Goal: Task Accomplishment & Management: Use online tool/utility

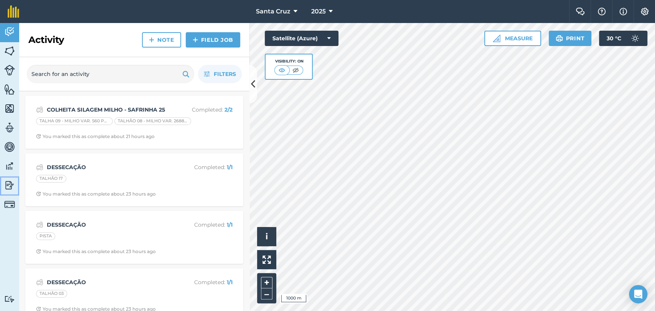
click at [4, 182] on img at bounding box center [9, 186] width 11 height 12
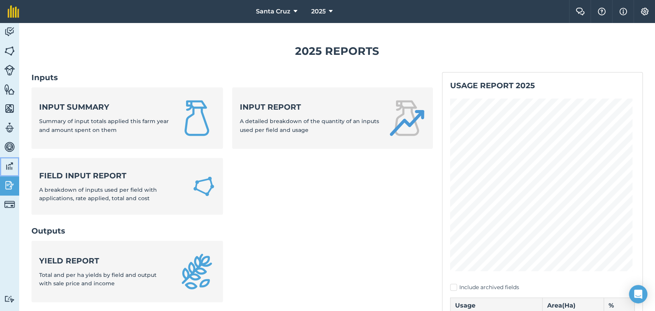
click at [6, 168] on img at bounding box center [9, 166] width 11 height 12
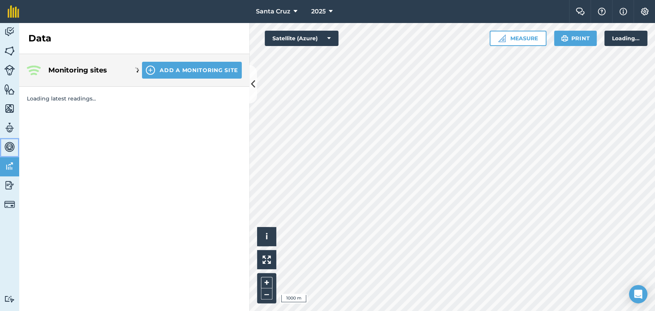
click at [6, 155] on link "Vehicles" at bounding box center [9, 147] width 19 height 19
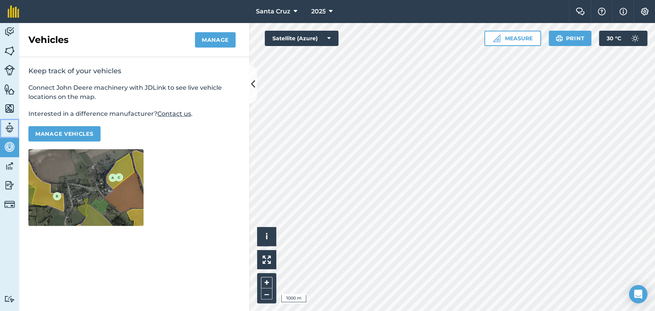
click at [7, 126] on img at bounding box center [9, 128] width 11 height 12
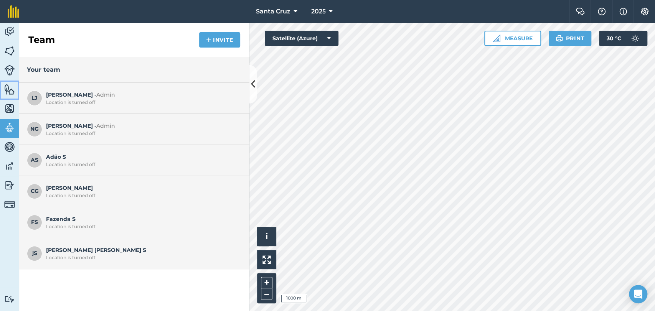
click at [11, 90] on img at bounding box center [9, 90] width 11 height 12
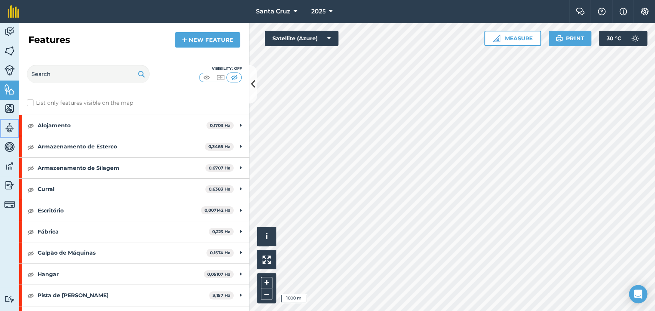
click at [7, 128] on img at bounding box center [9, 128] width 11 height 12
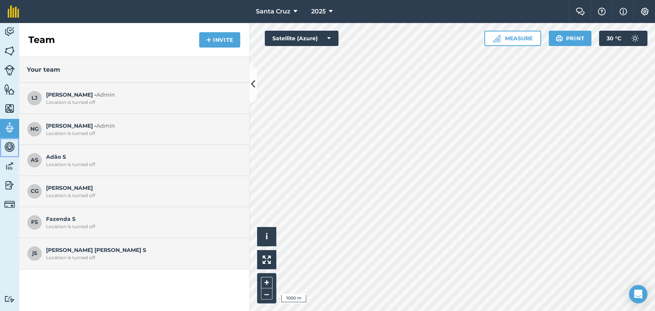
click at [8, 147] on img at bounding box center [9, 147] width 11 height 12
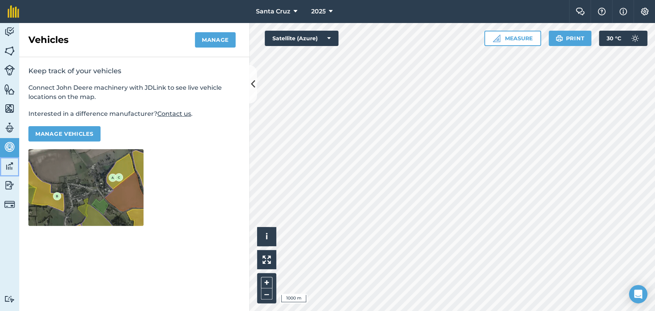
click at [7, 167] on img at bounding box center [9, 166] width 11 height 12
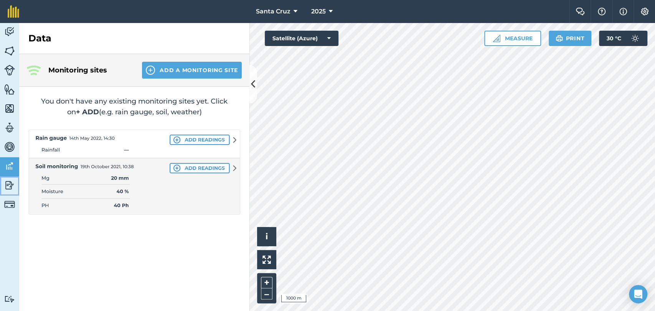
click at [5, 188] on img at bounding box center [9, 186] width 11 height 12
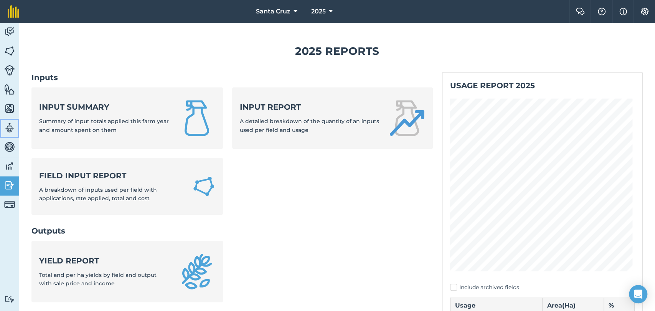
click at [13, 125] on img at bounding box center [9, 128] width 11 height 12
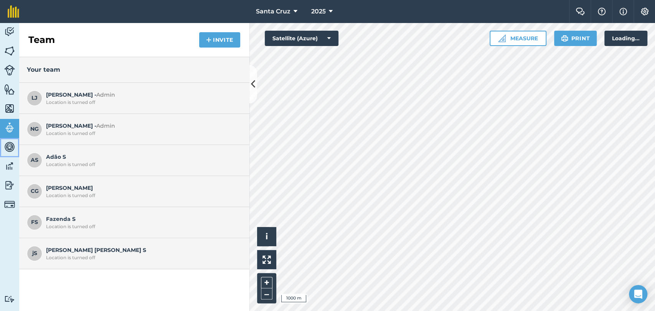
click at [10, 145] on img at bounding box center [9, 147] width 11 height 12
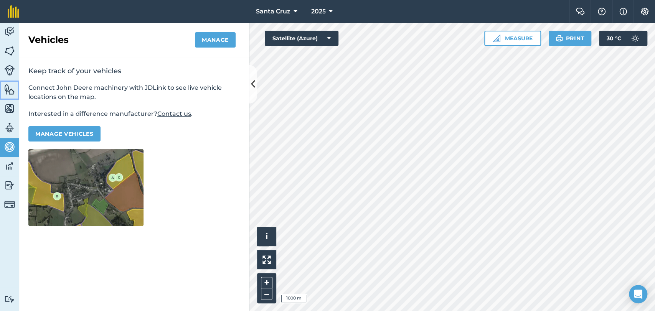
click at [5, 88] on img at bounding box center [9, 90] width 11 height 12
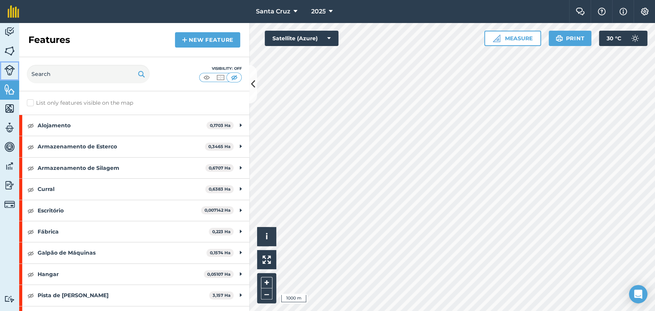
click at [5, 69] on img at bounding box center [9, 70] width 11 height 11
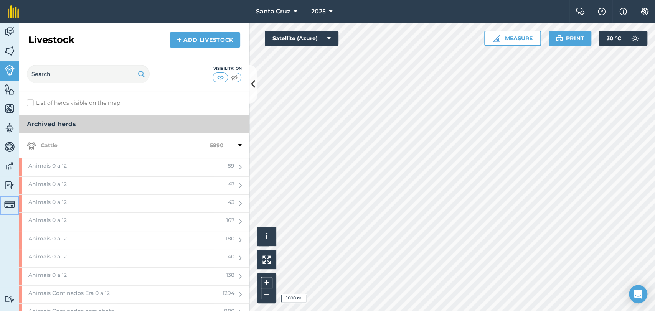
click at [9, 202] on img at bounding box center [9, 204] width 11 height 11
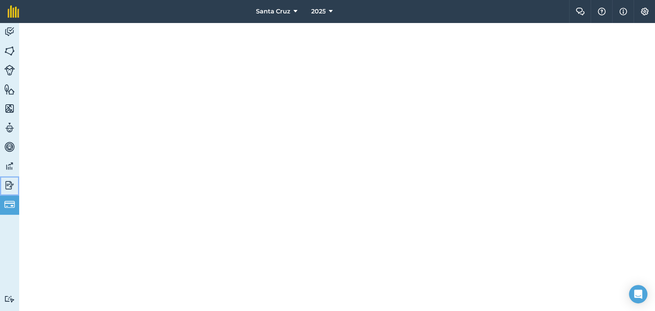
click at [9, 182] on img at bounding box center [9, 186] width 11 height 12
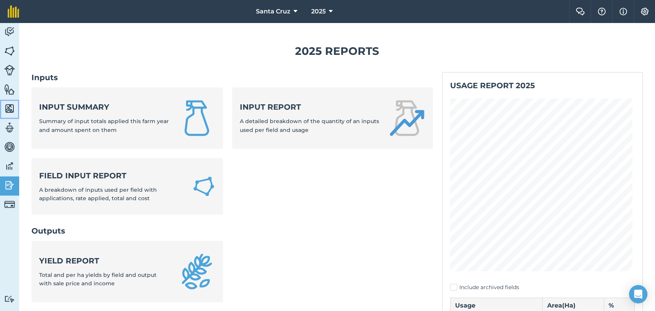
click at [10, 114] on link "Maps" at bounding box center [9, 109] width 19 height 19
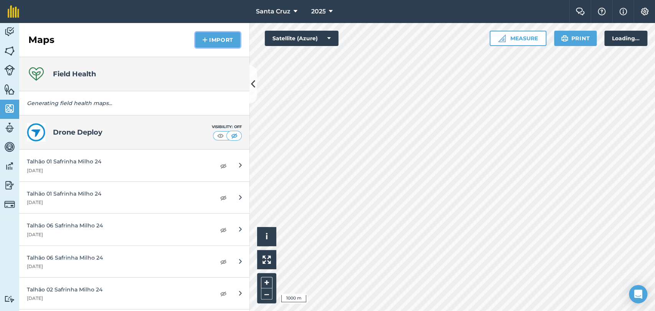
click at [206, 38] on img at bounding box center [204, 39] width 5 height 9
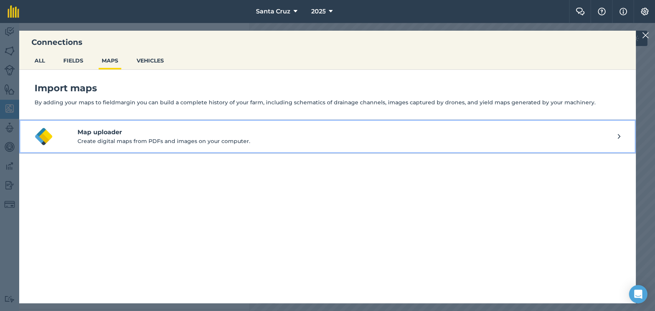
click at [238, 135] on h4 "Map uploader" at bounding box center [348, 132] width 540 height 9
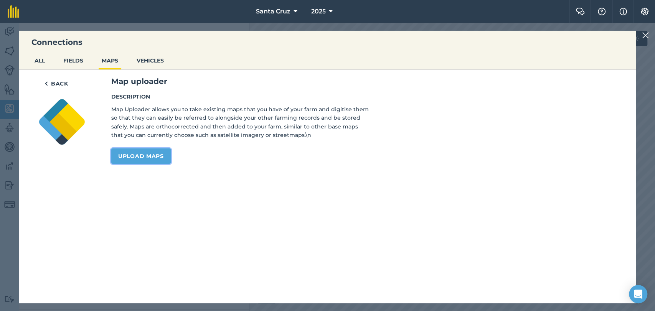
click at [142, 156] on link "Upload maps" at bounding box center [140, 155] width 59 height 15
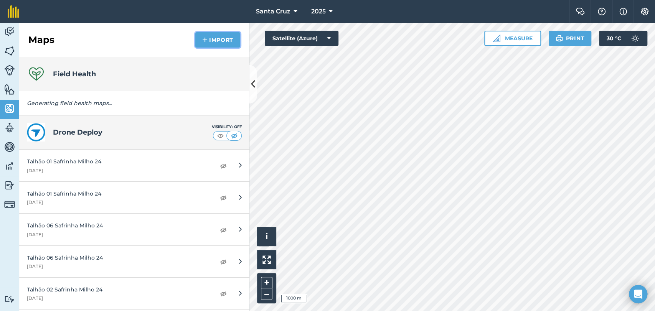
click at [218, 39] on button "Import" at bounding box center [217, 39] width 45 height 15
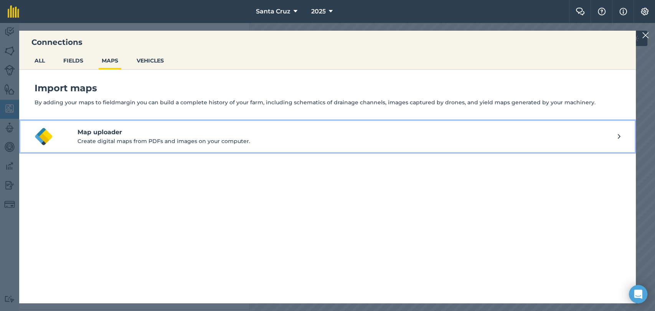
click at [216, 136] on h4 "Map uploader" at bounding box center [348, 132] width 540 height 9
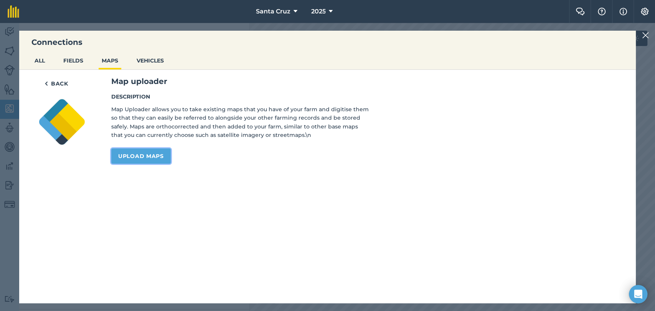
click at [150, 153] on link "Upload maps" at bounding box center [140, 155] width 59 height 15
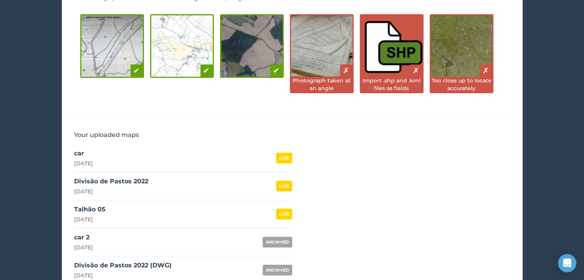
scroll to position [108, 0]
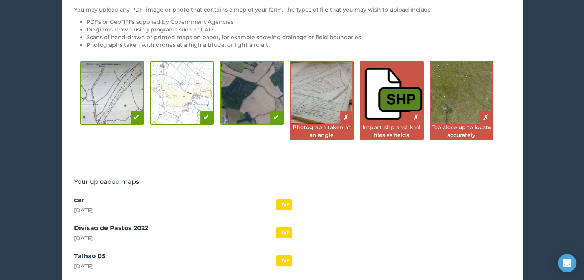
click at [266, 20] on li "PDFs or GeoTIFFs supplied by Government Agencies" at bounding box center [298, 22] width 424 height 8
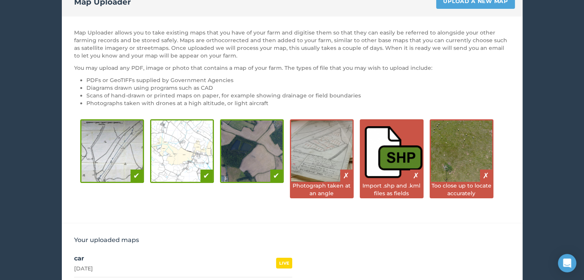
scroll to position [31, 0]
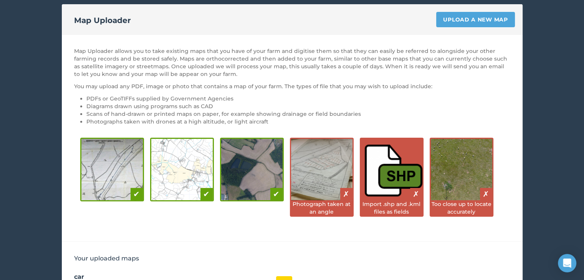
click at [170, 82] on p "You may upload any PDF, image or photo that contains a map of your farm. The ty…" at bounding box center [292, 86] width 436 height 8
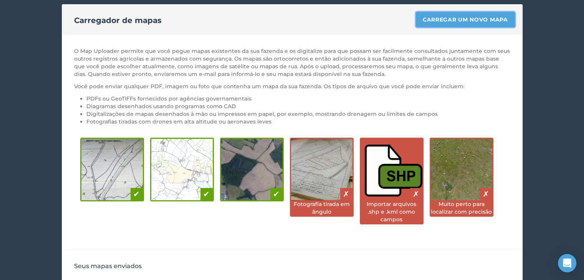
click at [460, 18] on font "Carregar um novo mapa" at bounding box center [464, 19] width 85 height 7
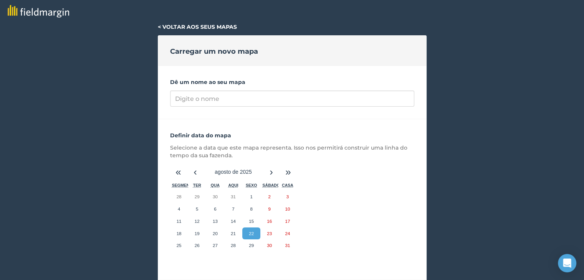
click at [207, 89] on div "Dê um nome ao seu mapa" at bounding box center [292, 92] width 269 height 53
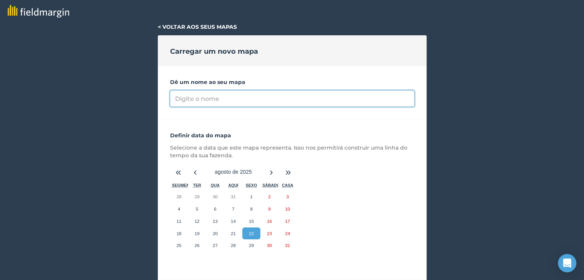
click at [208, 102] on input "Dê um nome ao seu mapa" at bounding box center [292, 99] width 244 height 16
type input "T"
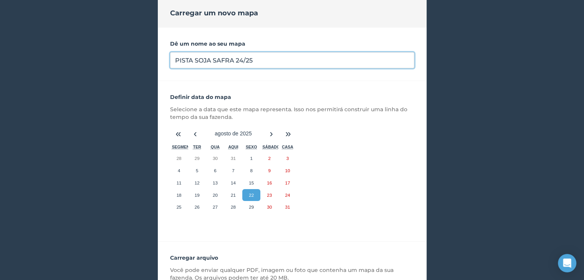
type input "PISTA SOJA SAFRA 24/25"
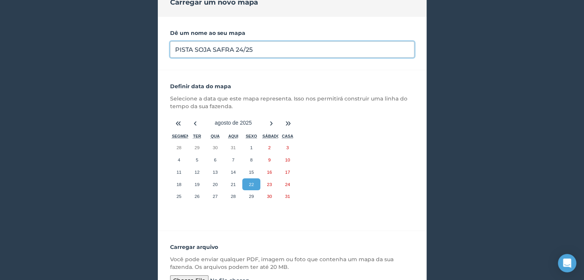
scroll to position [131, 0]
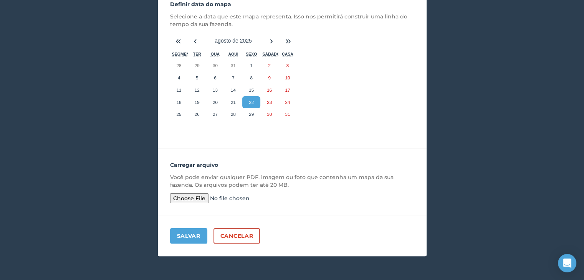
click at [190, 199] on input "file" at bounding box center [228, 198] width 117 height 10
type input "C:\fakepath\Pista - Soja Safra 2425.pdf"
click at [188, 233] on font "Salvar" at bounding box center [188, 236] width 23 height 7
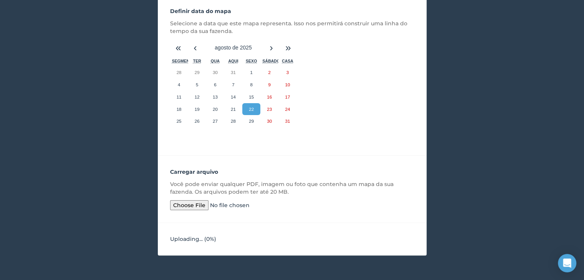
scroll to position [124, 0]
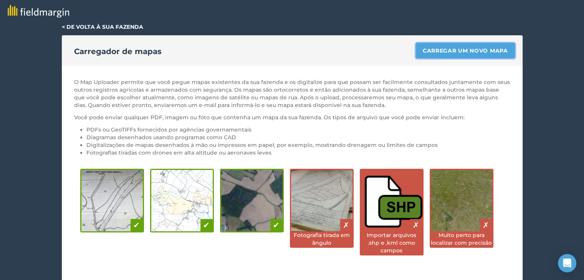
click at [452, 50] on font "Carregar um novo mapa" at bounding box center [464, 50] width 85 height 7
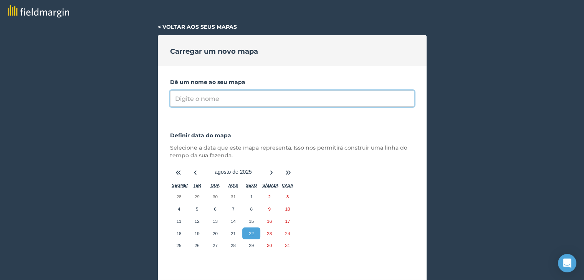
click at [218, 96] on input "Dê um nome ao seu mapa" at bounding box center [292, 99] width 244 height 16
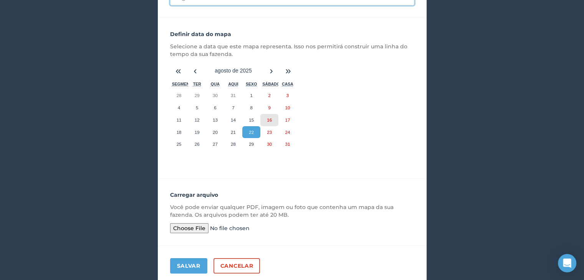
scroll to position [115, 0]
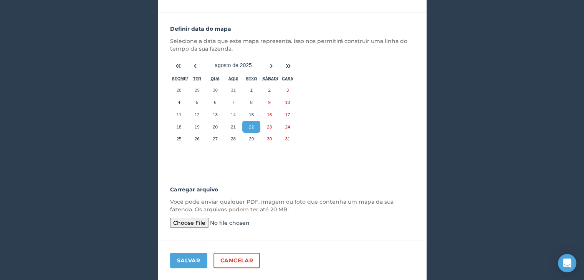
click at [193, 212] on div "Carregar arquivo Você pode enviar qualquer PDF, imagem ou foto que contenha um …" at bounding box center [292, 206] width 269 height 67
click at [192, 221] on input "file" at bounding box center [228, 223] width 117 height 10
type input "C:\fakepath\Talhão 01 - Soja Safra 2425.pdf"
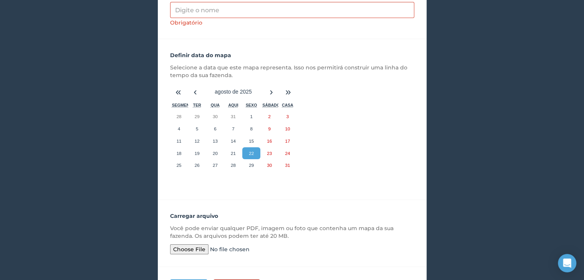
scroll to position [77, 0]
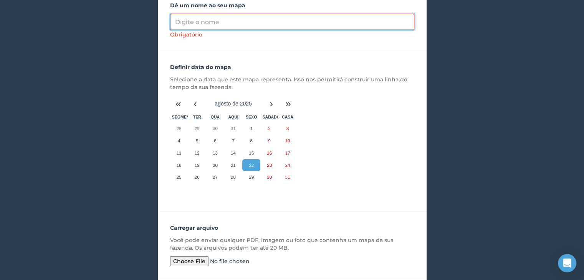
click at [227, 20] on input "Dê um nome ao seu mapa" at bounding box center [292, 22] width 244 height 16
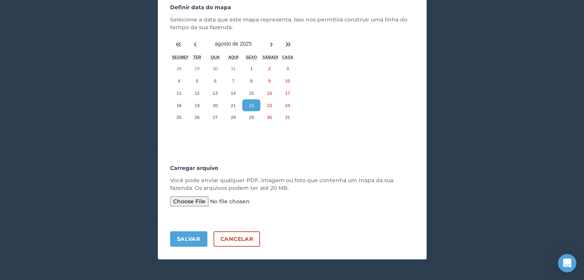
scroll to position [131, 0]
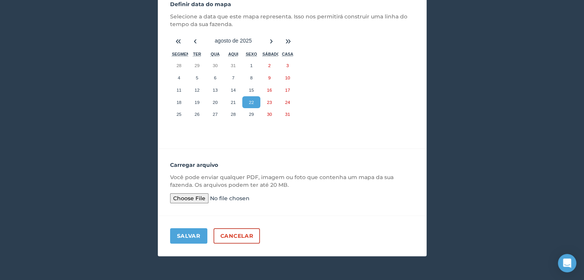
type input "TALHÃO 01 SOJA SAFRA 24/25"
click at [183, 234] on font "Salvar" at bounding box center [188, 236] width 23 height 7
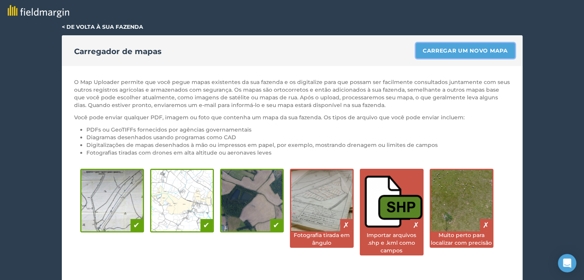
click at [438, 53] on font "Carregar um novo mapa" at bounding box center [464, 50] width 85 height 7
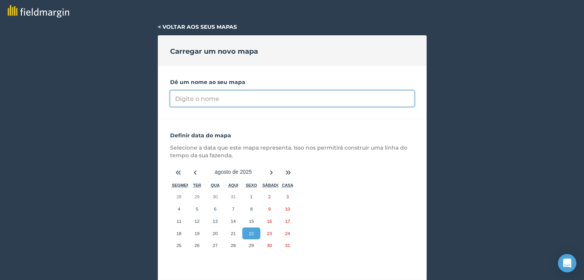
click at [204, 97] on input "Dê um nome ao seu mapa" at bounding box center [292, 99] width 244 height 16
click at [331, 105] on input "Dê um nome ao seu mapa" at bounding box center [292, 99] width 244 height 16
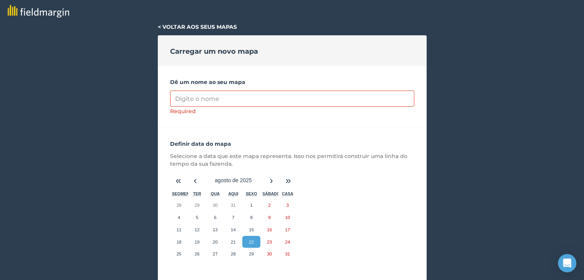
click at [325, 132] on div "Definir data do mapa Selecione a data que este mapa representa. Isso nos permit…" at bounding box center [292, 208] width 269 height 161
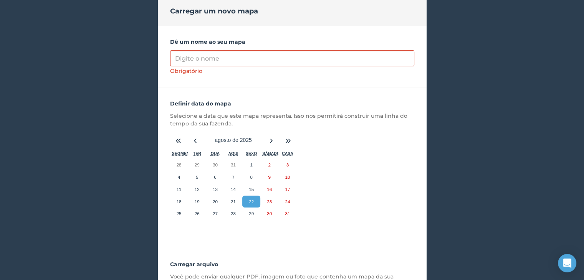
scroll to position [115, 0]
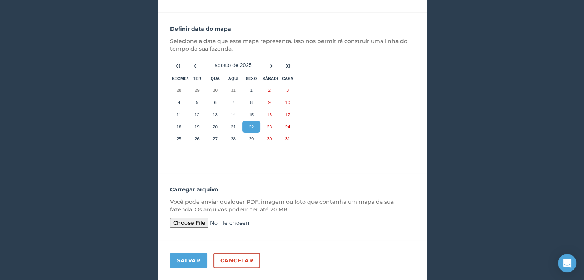
click at [189, 223] on input "file" at bounding box center [228, 223] width 117 height 10
type input "C:\fakepath\Talhão 02 - Soja Safra 2425.pdf"
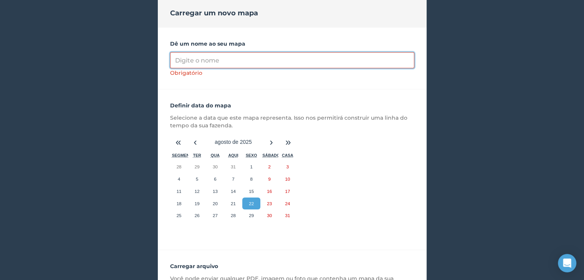
click at [219, 60] on input "Dê um nome ao seu mapa" at bounding box center [292, 60] width 244 height 16
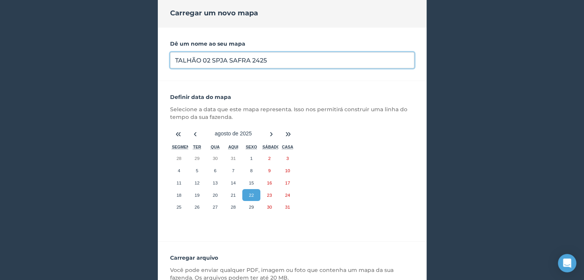
click at [261, 63] on input "TALHÃO 02 SPJA SAFRA 2425" at bounding box center [292, 60] width 244 height 16
click at [257, 62] on input "TALHÃO 02 SPJA SAFRA 2425" at bounding box center [292, 60] width 244 height 16
click at [281, 64] on input "TALHÃO 02 SPJA SAFRA 24/25" at bounding box center [292, 60] width 244 height 16
click at [219, 59] on input "TALHÃO 02 SPJA SAFRA 24/25" at bounding box center [292, 60] width 244 height 16
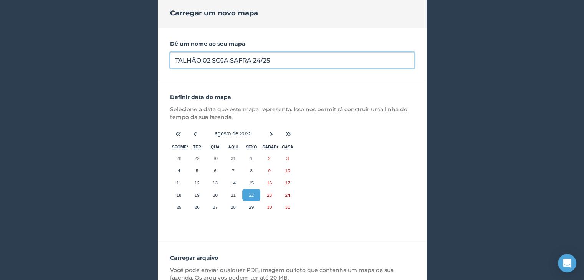
click at [289, 58] on input "TALHÃO 02 SOJA SAFRA 24/25" at bounding box center [292, 60] width 244 height 16
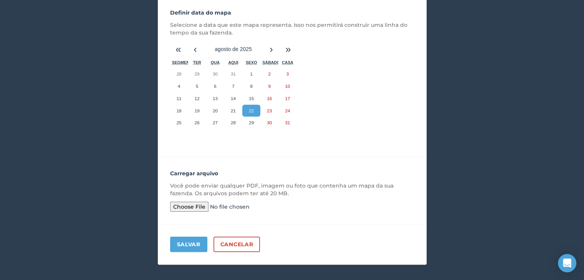
scroll to position [131, 0]
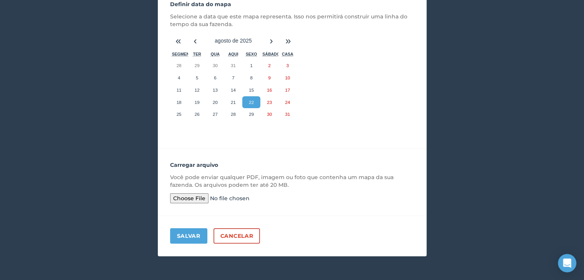
type input "TALHÃO 02 SOJA SAFRA 24/25"
click at [188, 238] on font "Salvar" at bounding box center [188, 236] width 23 height 7
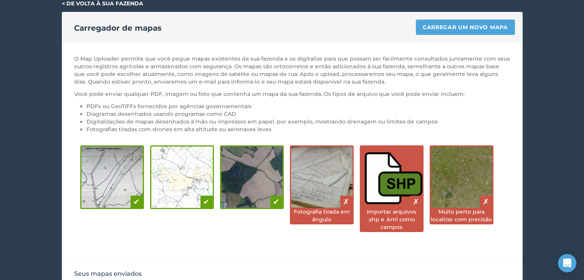
scroll to position [9, 0]
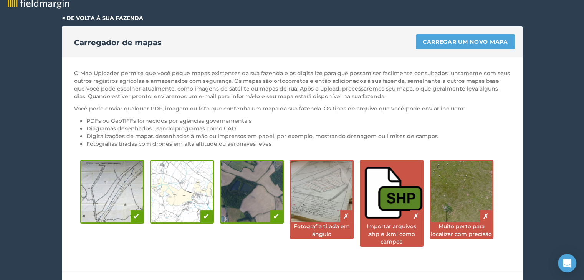
click at [451, 33] on div "Carregador de mapas Carregar um novo mapa" at bounding box center [292, 41] width 460 height 31
click at [447, 43] on font "Carregar um novo mapa" at bounding box center [464, 41] width 85 height 7
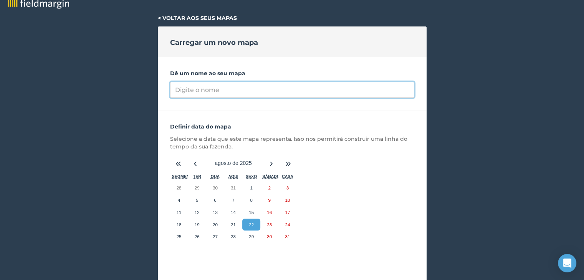
click at [237, 90] on input "Dê um nome ao seu mapa" at bounding box center [292, 90] width 244 height 16
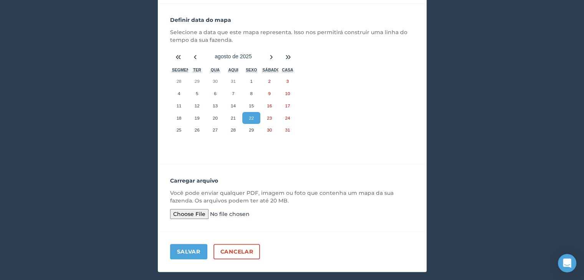
scroll to position [132, 0]
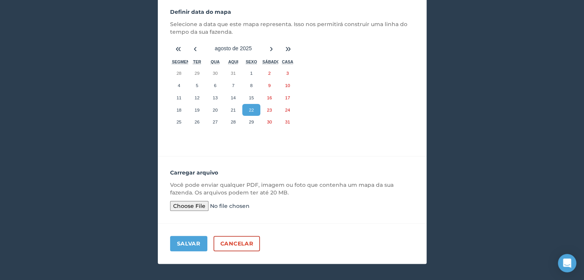
click at [193, 208] on input "file" at bounding box center [228, 206] width 117 height 10
type input "C:\fakepath\Talhao 03 - Soja Safra 2425.pdf"
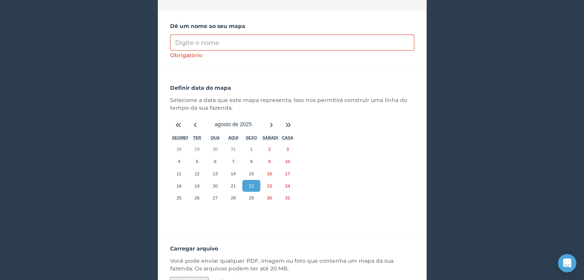
scroll to position [55, 0]
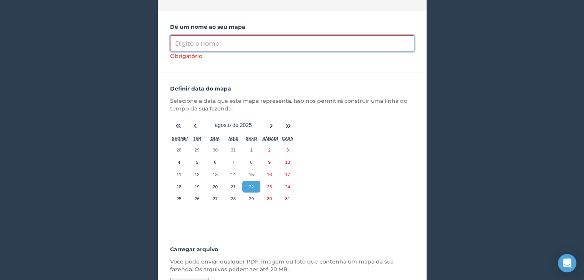
click at [224, 43] on input "Dê um nome ao seu mapa" at bounding box center [292, 43] width 244 height 16
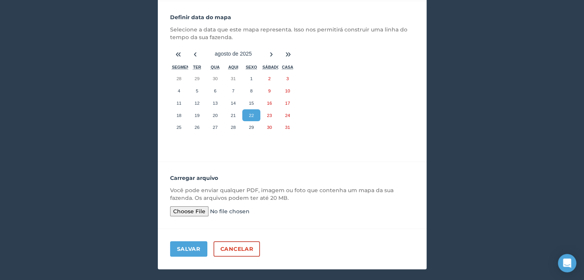
scroll to position [131, 0]
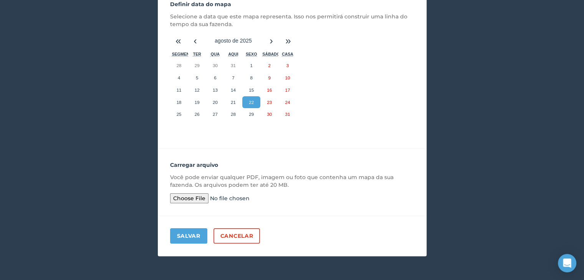
type input "TALHÃO 03 SOJA SAFRA 24/25"
click at [190, 234] on font "Salvar" at bounding box center [188, 236] width 23 height 7
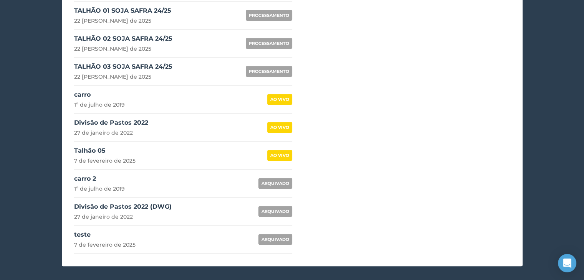
scroll to position [342, 0]
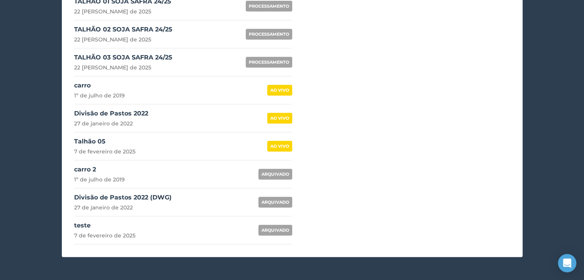
click at [282, 173] on font "ARQUIVADO" at bounding box center [275, 174] width 28 height 5
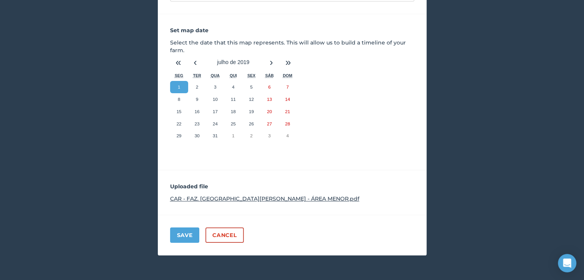
scroll to position [104, 0]
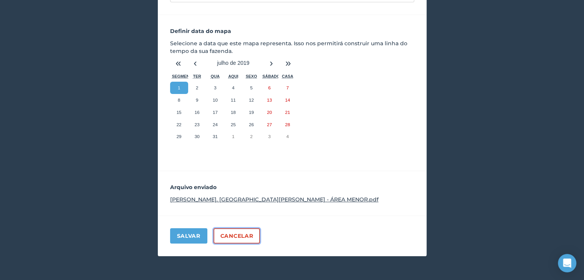
click at [242, 236] on font "Cancelar" at bounding box center [236, 236] width 33 height 7
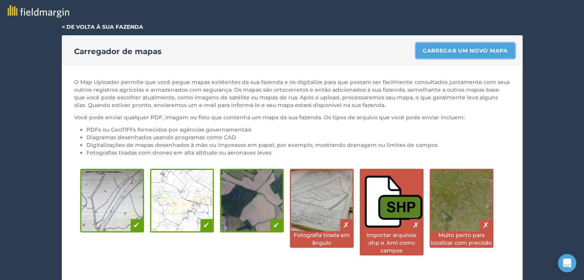
click at [450, 49] on font "Carregar um novo mapa" at bounding box center [464, 50] width 85 height 7
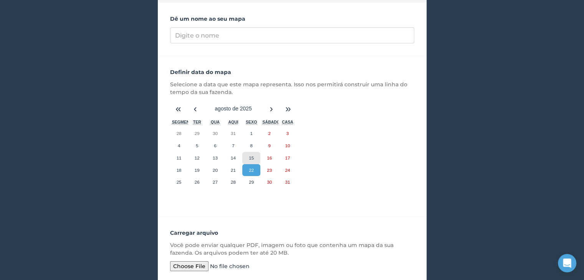
scroll to position [131, 0]
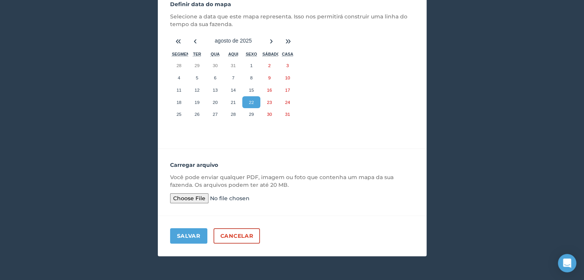
click at [196, 197] on input "file" at bounding box center [228, 198] width 117 height 10
type input "C:\fakepath\Talhão 04 - Soja Safra 2425.pdf"
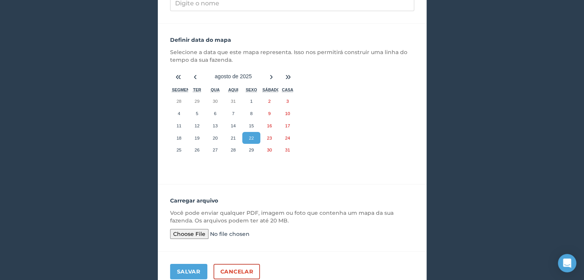
scroll to position [54, 0]
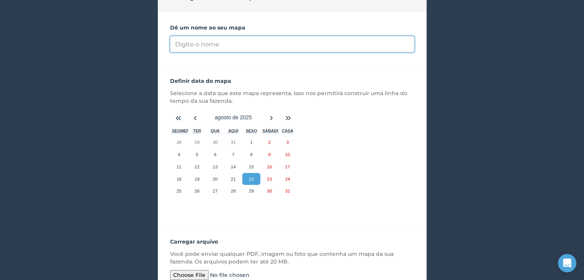
click at [217, 42] on input "Dê um nome ao seu mapa" at bounding box center [292, 44] width 244 height 16
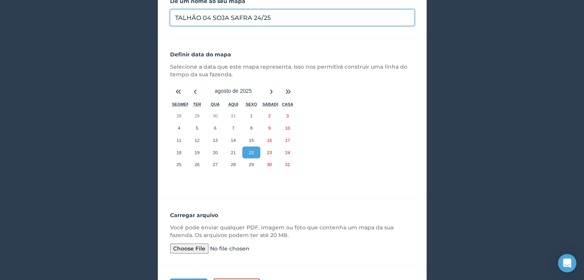
scroll to position [131, 0]
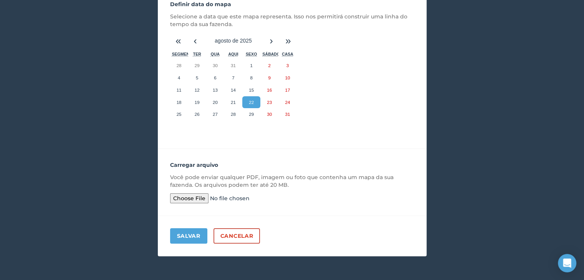
type input "TALHÃO 04 SOJA SAFRA 24/25"
click at [187, 234] on font "Salvar" at bounding box center [188, 236] width 23 height 7
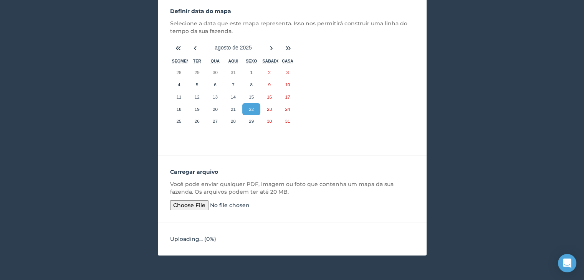
scroll to position [124, 0]
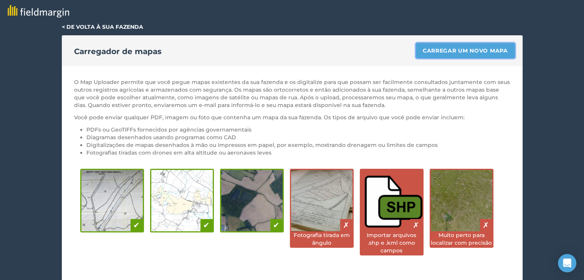
click at [451, 49] on font "Carregar um novo mapa" at bounding box center [464, 50] width 85 height 7
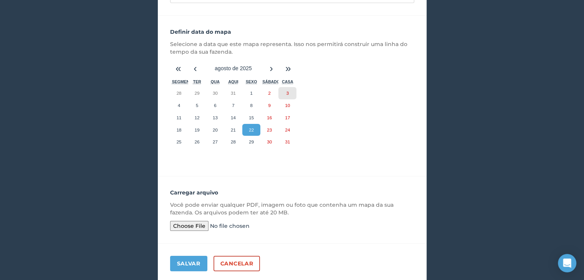
scroll to position [115, 0]
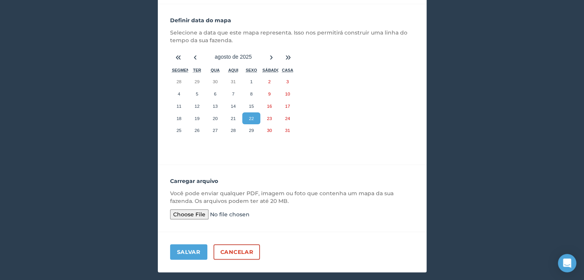
click at [202, 215] on input "file" at bounding box center [228, 214] width 117 height 10
type input "C:\fakepath\Talhão 05 - Soja Safra 2425.pdf"
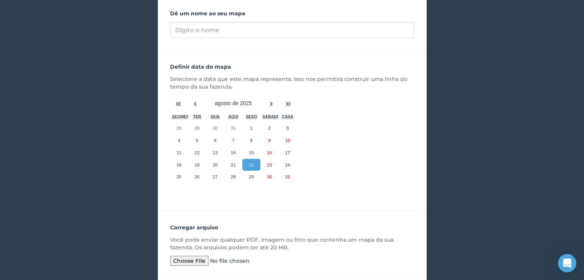
scroll to position [0, 0]
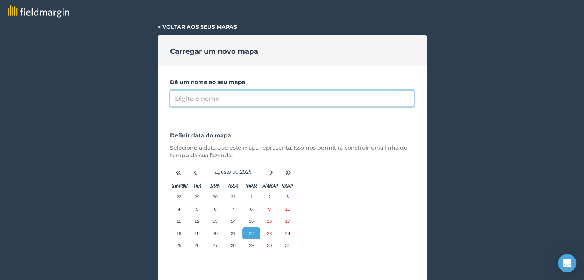
click at [218, 102] on input "Dê um nome ao seu mapa" at bounding box center [292, 99] width 244 height 16
drag, startPoint x: 174, startPoint y: 98, endPoint x: 284, endPoint y: 97, distance: 110.1
click at [284, 97] on input "TALHÃO 05 SOJA SAFRA 24/25" at bounding box center [292, 99] width 244 height 16
click at [307, 94] on input "TALHÃO 05 SOJA SAFRA 24/25" at bounding box center [292, 99] width 244 height 16
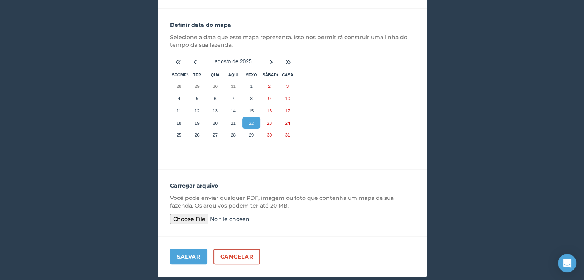
scroll to position [131, 0]
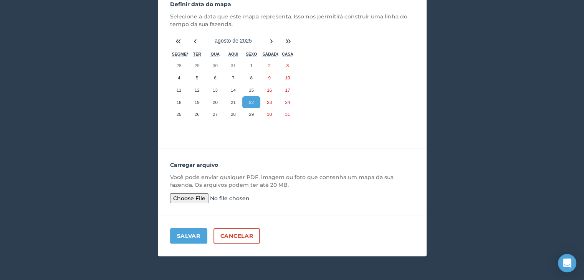
type input "TALHÃO 05 SOJA SAFRA 24/25"
click at [189, 234] on font "Salvar" at bounding box center [188, 236] width 23 height 7
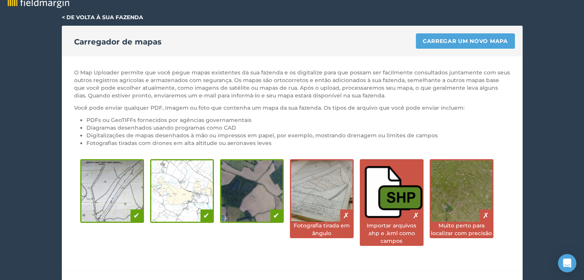
scroll to position [9, 0]
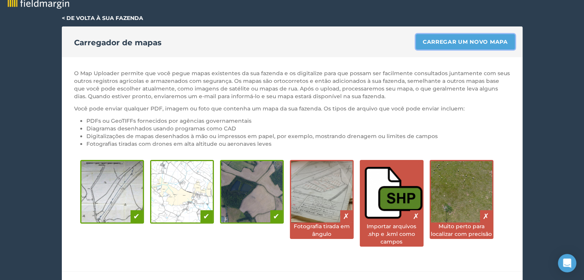
click at [454, 42] on font "Carregar um novo mapa" at bounding box center [464, 41] width 85 height 7
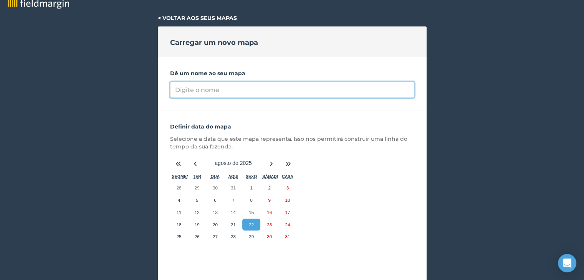
click at [224, 86] on input "Dê um nome ao seu mapa" at bounding box center [292, 90] width 244 height 16
paste input "TALHÃO 05 SOJA SAFRA 24/25"
click at [208, 89] on input "TALHÃO 05 SOJA SAFRA 24/25" at bounding box center [292, 90] width 244 height 16
click at [310, 89] on input "TALHÃO 06 SOJA SAFRA 24/25" at bounding box center [292, 90] width 244 height 16
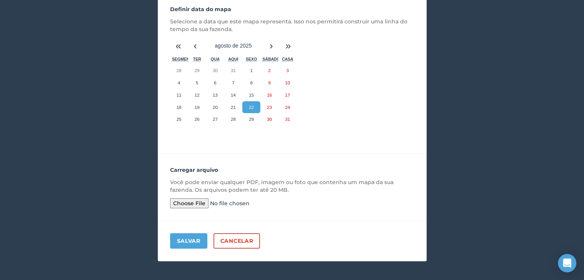
scroll to position [131, 0]
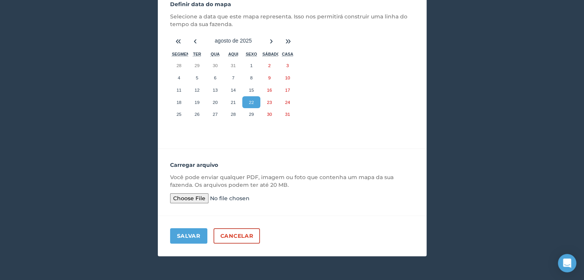
type input "TALHÃO 06 SOJA SAFRA 24/25"
click at [196, 200] on input "file" at bounding box center [228, 198] width 117 height 10
type input "C:\fakepath\Talhão 06 - Soja Safra 2425.pdf"
click at [195, 235] on font "Salvar" at bounding box center [188, 236] width 23 height 7
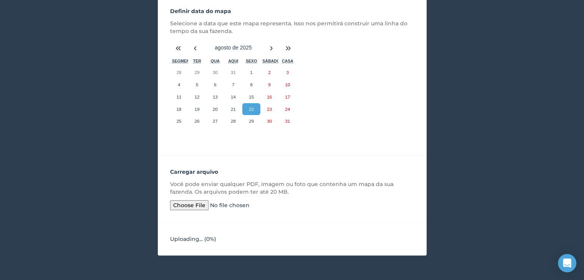
scroll to position [124, 0]
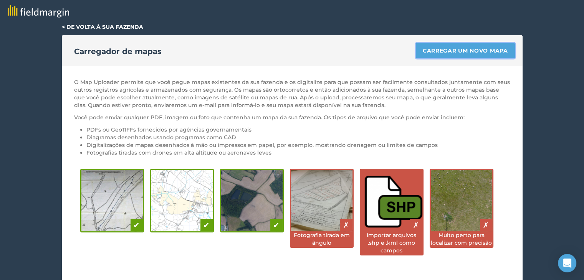
click at [450, 50] on font "Carregar um novo mapa" at bounding box center [464, 50] width 85 height 7
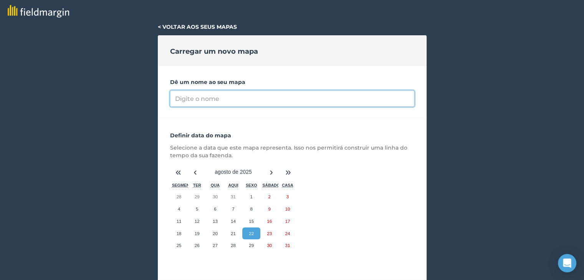
click at [219, 99] on input "Dê um nome ao seu mapa" at bounding box center [292, 99] width 244 height 16
paste input "TALHÃO 05 SOJA SAFRA 24/25"
click at [208, 97] on input "TALHÃO 05 SOJA SAFRA 24/25" at bounding box center [292, 99] width 244 height 16
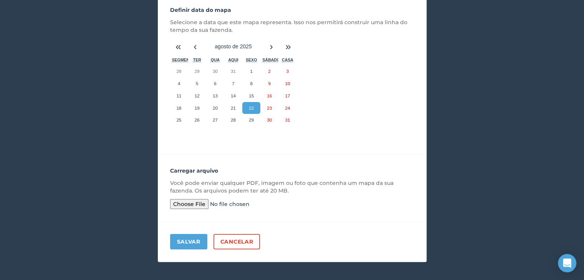
scroll to position [131, 0]
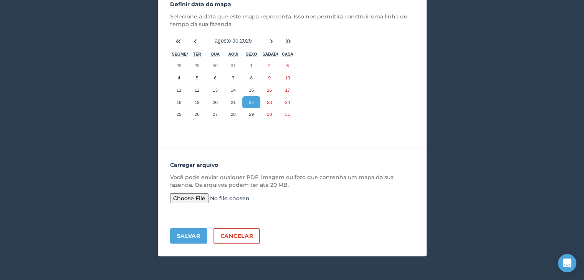
type input "TALHÃO 07 SOJA SAFRA 24/25"
click at [202, 198] on input "file" at bounding box center [228, 198] width 117 height 10
type input "C:\fakepath\Talhão 07 - Soja Safra 2425.pdf"
click at [188, 236] on font "Salvar" at bounding box center [188, 236] width 23 height 7
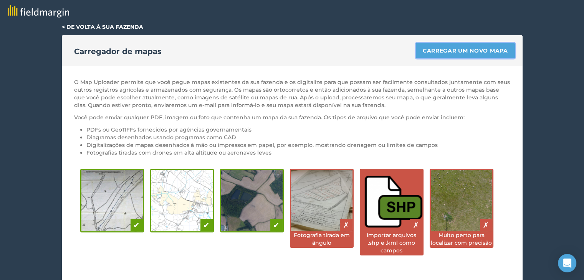
click at [493, 52] on font "Carregar um novo mapa" at bounding box center [464, 50] width 85 height 7
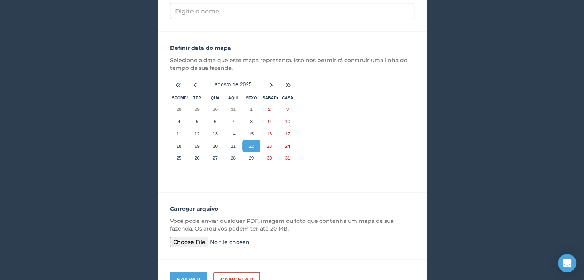
scroll to position [54, 0]
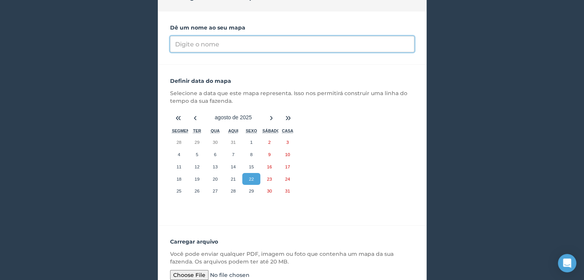
click at [249, 43] on input "Dê um nome ao seu mapa" at bounding box center [292, 44] width 244 height 16
paste input "TALHÃO 05 SOJA SAFRA 24/25"
click at [210, 44] on input "TALHÃO 05 SOJA SAFRA 24/25" at bounding box center [292, 44] width 244 height 16
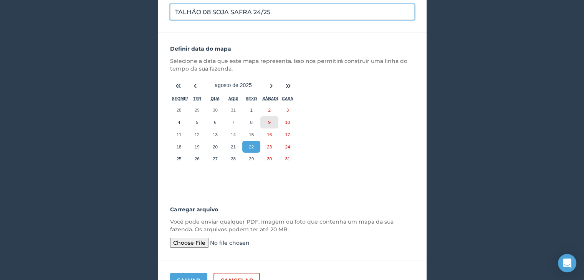
scroll to position [131, 0]
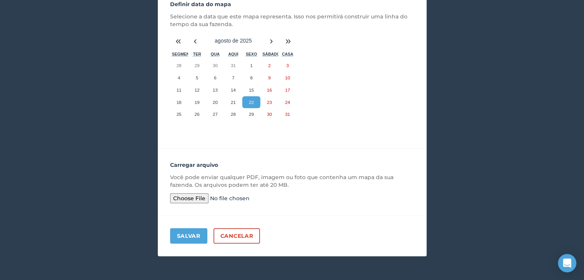
type input "TALHÃO 08 SOJA SAFRA 24/25"
click at [196, 196] on input "file" at bounding box center [228, 198] width 117 height 10
type input "C:\fakepath\Talhão 08 - Soja Safra 2425.pdf"
click at [194, 233] on font "Salvar" at bounding box center [188, 236] width 23 height 7
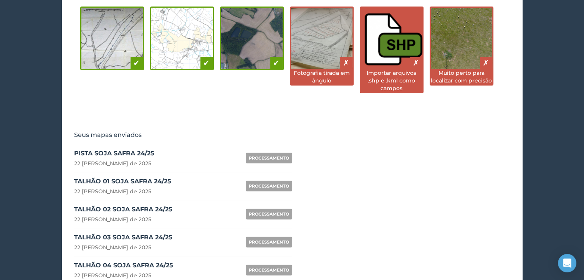
scroll to position [9, 0]
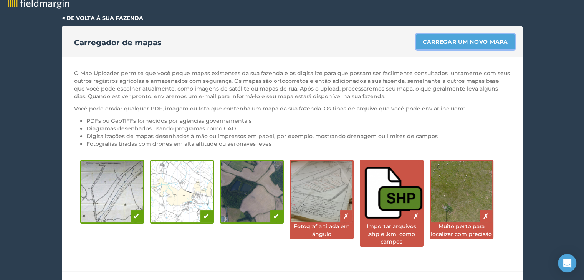
click at [452, 45] on link "Carregar um novo mapa" at bounding box center [465, 41] width 99 height 15
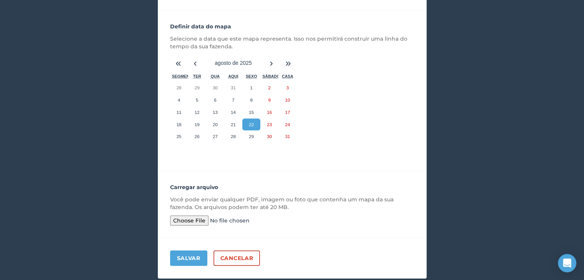
scroll to position [124, 0]
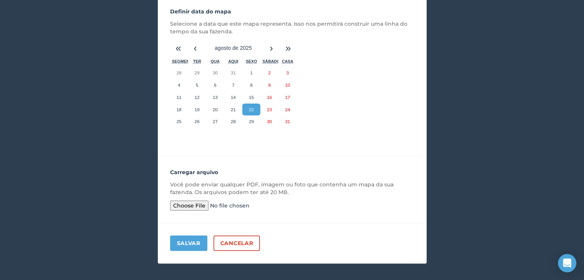
click at [190, 204] on input "file" at bounding box center [228, 206] width 117 height 10
type input "C:\fakepath\Talhão 09 - Soja Safra 2425.pdf"
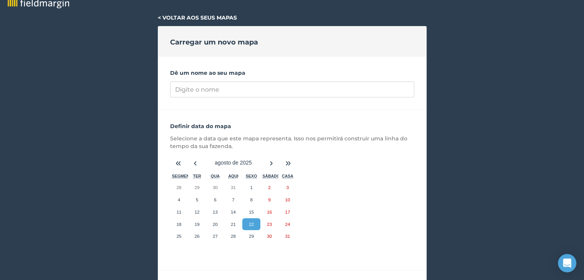
scroll to position [9, 0]
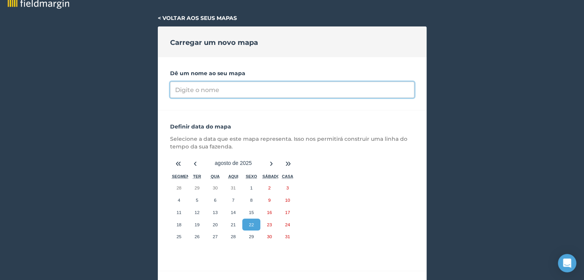
click at [227, 91] on input "Dê um nome ao seu mapa" at bounding box center [292, 90] width 244 height 16
paste input "TALHÃO 05 SOJA SAFRA 24/25"
click at [208, 90] on input "TALHÃO 05 SOJA SAFRA 24/25" at bounding box center [292, 90] width 244 height 16
click at [280, 91] on input "TALHÃO 09 SOJA SAFRA 24/25" at bounding box center [292, 90] width 244 height 16
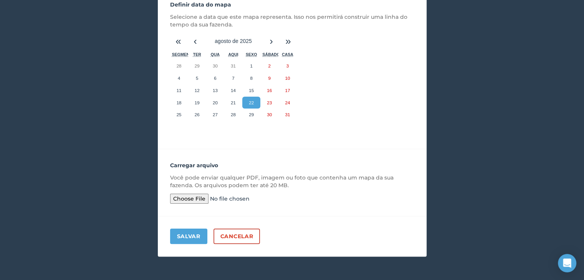
scroll to position [131, 0]
type input "TALHÃO 09 SOJA SAFRA 24/25"
click at [192, 235] on font "Salvar" at bounding box center [188, 236] width 23 height 7
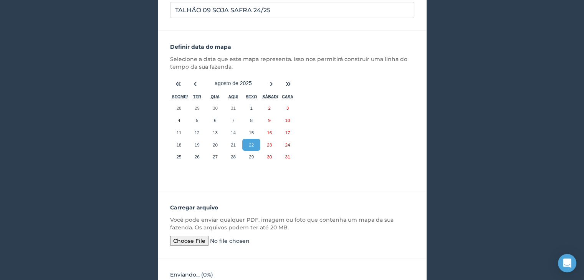
scroll to position [89, 0]
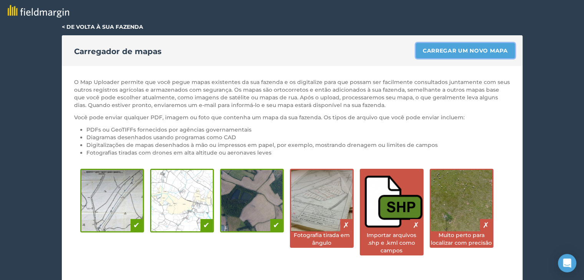
click at [437, 56] on link "Carregar um novo mapa" at bounding box center [465, 50] width 99 height 15
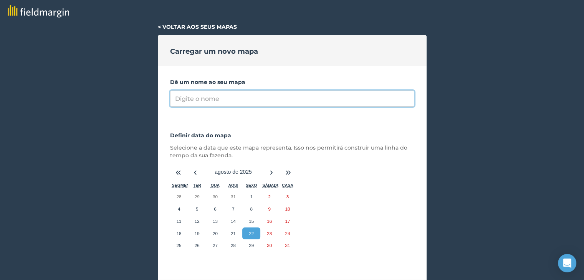
click at [235, 96] on input "Dê um nome ao seu mapa" at bounding box center [292, 99] width 244 height 16
paste input "TALHÃO 05 SOJA SAFRA 24/25"
click at [209, 99] on input "TALHÃO 05 SOJA SAFRA 24/25" at bounding box center [292, 99] width 244 height 16
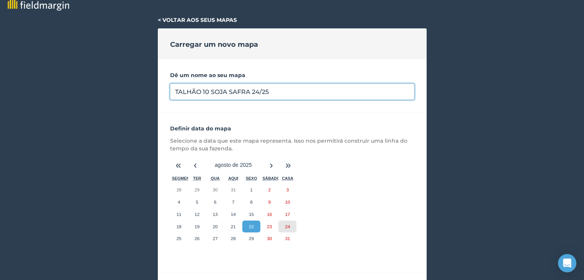
scroll to position [131, 0]
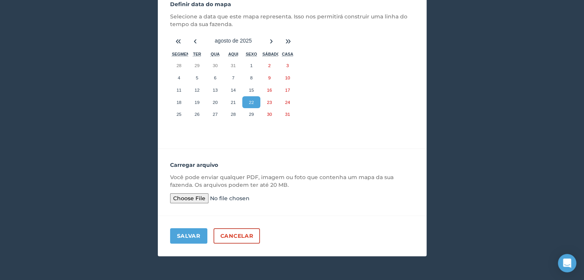
type input "TALHÃO 10 SOJA SAFRA 24/25"
click at [196, 197] on input "file" at bounding box center [228, 198] width 117 height 10
type input "C:\fakepath\Talhão 10 - Soja Safra 2425.pdf"
click at [194, 235] on font "Salvar" at bounding box center [188, 236] width 23 height 7
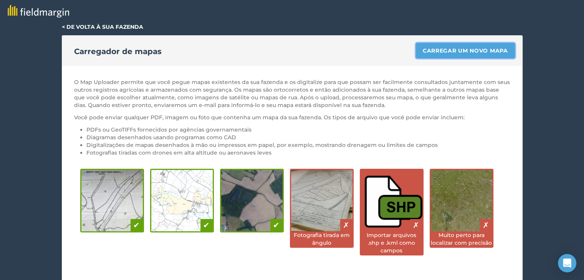
click at [454, 47] on font "Carregar um novo mapa" at bounding box center [464, 50] width 85 height 7
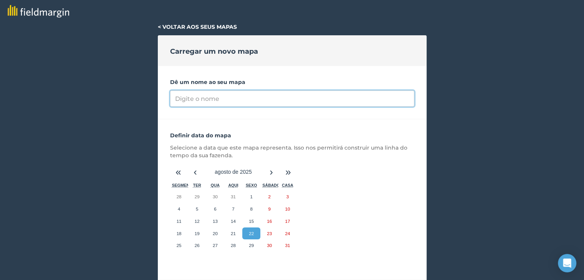
click at [209, 93] on input "Dê um nome ao seu mapa" at bounding box center [292, 99] width 244 height 16
paste input "03/09 ás 19h"
type input "03/09 ás 19h"
drag, startPoint x: 224, startPoint y: 100, endPoint x: 161, endPoint y: 102, distance: 62.9
click at [161, 102] on div "Dê um nome ao seu mapa 03/09 ás 19h" at bounding box center [292, 92] width 269 height 53
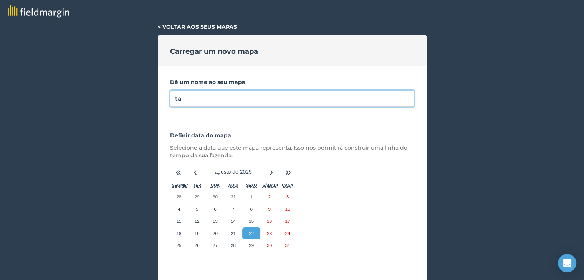
type input "t"
click at [206, 99] on input "TALHÃO 01 SOJA SAFRA 24/25" at bounding box center [292, 99] width 244 height 16
click at [276, 101] on input "TALHÃO 11 SOJA SAFRA 24/25" at bounding box center [292, 99] width 244 height 16
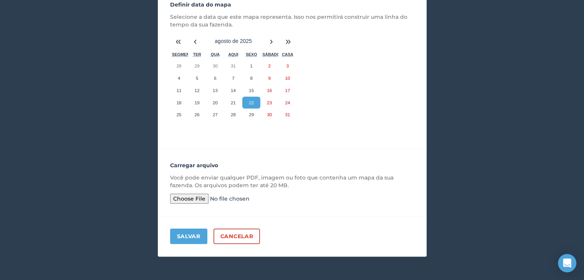
scroll to position [131, 0]
type input "TALHÃO 11 SOJA SAFRA 24/25"
click at [193, 202] on input "file" at bounding box center [228, 198] width 117 height 10
type input "C:\fakepath\Talhão 11 - Soja Safra 2425.pdf"
click at [190, 233] on font "Salvar" at bounding box center [188, 236] width 23 height 7
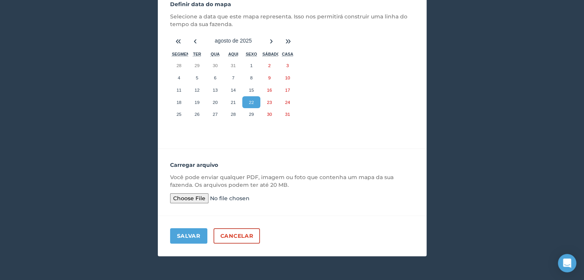
scroll to position [124, 0]
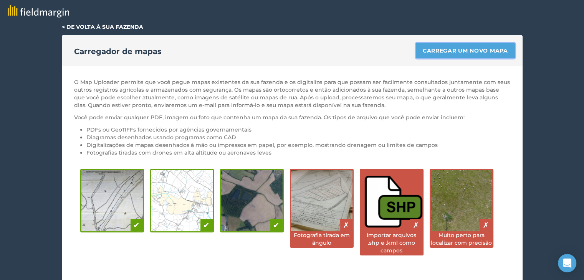
click at [463, 50] on font "Carregar um novo mapa" at bounding box center [464, 50] width 85 height 7
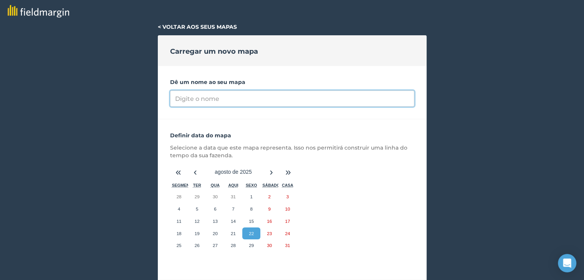
click at [215, 100] on input "Dê um nome ao seu mapa" at bounding box center [292, 99] width 244 height 16
paste input "03/09 ás 19h"
type input "03/09 ás 19h"
drag, startPoint x: 242, startPoint y: 100, endPoint x: 163, endPoint y: 104, distance: 79.9
click at [163, 104] on div "Dê um nome ao seu mapa 03/09 ás 19h" at bounding box center [292, 92] width 269 height 53
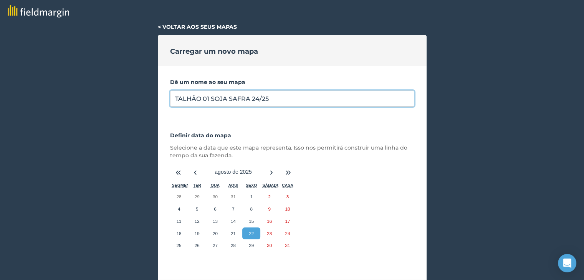
click at [209, 99] on input "TALHÃO 01 SOJA SAFRA 24/25" at bounding box center [292, 99] width 244 height 16
drag, startPoint x: 174, startPoint y: 96, endPoint x: 289, endPoint y: 96, distance: 114.3
click at [289, 96] on input "TALHÃO 12 SOJA SAFRA 24/25" at bounding box center [292, 99] width 244 height 16
click at [317, 96] on input "TALHÃO 12 SOJA SAFRA 24/25" at bounding box center [292, 99] width 244 height 16
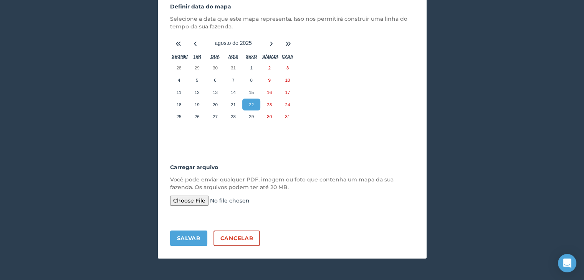
scroll to position [131, 0]
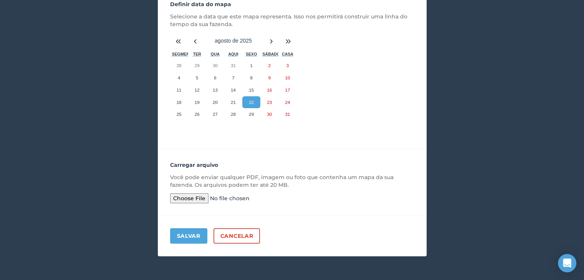
type input "TALHÃO 12 SOJA SAFRA 24/25"
click at [193, 197] on input "file" at bounding box center [228, 198] width 117 height 10
type input "C:\fakepath\Talhão 12 - Soja Safra 2425.pdf"
click at [193, 235] on font "Salvar" at bounding box center [188, 236] width 23 height 7
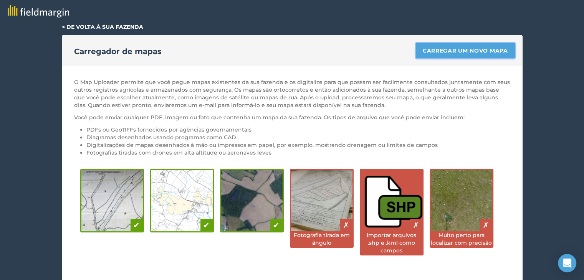
click at [444, 56] on link "Carregar um novo mapa" at bounding box center [465, 50] width 99 height 15
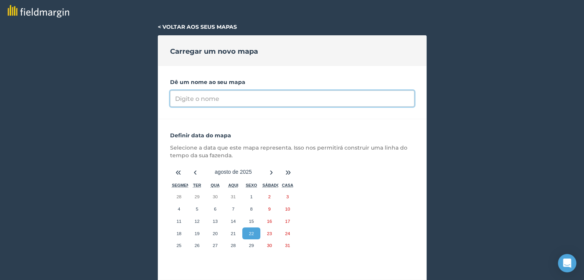
click at [250, 102] on input "Dê um nome ao seu mapa" at bounding box center [292, 99] width 244 height 16
paste input "TALHÃO 12 SOJA SAFRA 24/25"
click at [209, 101] on input "TALHÃO 12 SOJA SAFRA 24/25" at bounding box center [292, 99] width 244 height 16
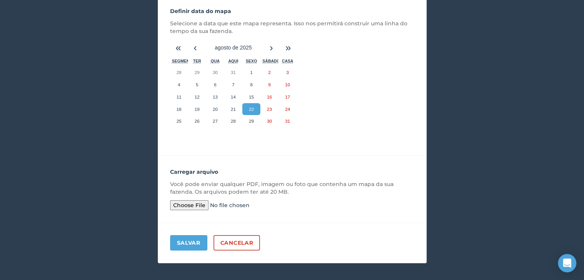
scroll to position [131, 0]
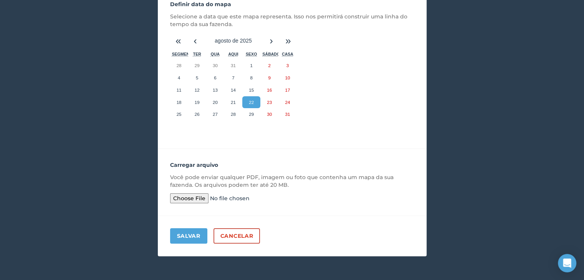
type input "TALHÃO 13 SOJA SAFRA 24/25"
click at [195, 196] on input "file" at bounding box center [228, 198] width 117 height 10
type input "C:\fakepath\Talhão 13 - Soja Safra 2425.pdf"
click at [183, 235] on font "Salvar" at bounding box center [188, 236] width 23 height 7
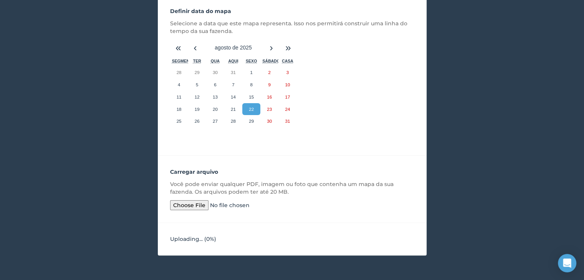
scroll to position [124, 0]
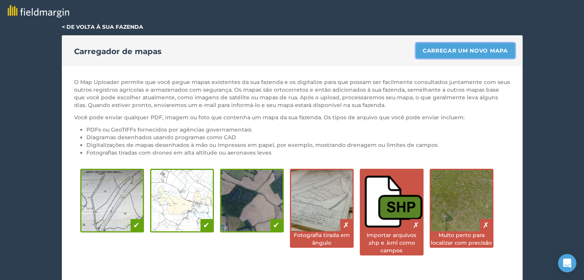
click at [449, 56] on link "Carregar um novo mapa" at bounding box center [465, 50] width 99 height 15
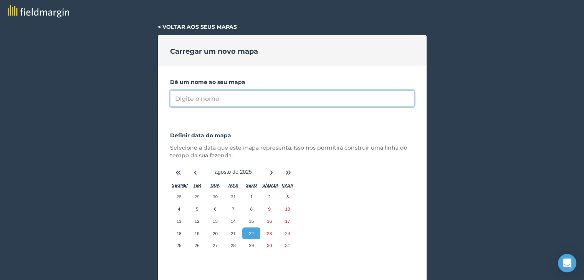
click at [213, 99] on input "Dê um nome ao seu mapa" at bounding box center [292, 99] width 244 height 16
paste input "TALHÃO 12 SOJA SAFRA 24/25"
click at [208, 95] on input "TALHÃO 12 SOJA SAFRA 24/25" at bounding box center [292, 99] width 244 height 16
click at [292, 102] on input "TALHÃO 14 SOJA SAFRA 24/25" at bounding box center [292, 99] width 244 height 16
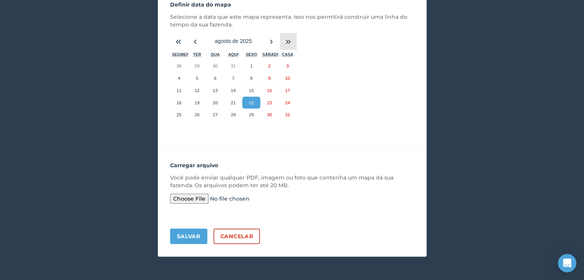
scroll to position [131, 0]
type input "TALHÃO 14 SOJA SAFRA 24/25"
click at [197, 198] on input "file" at bounding box center [228, 198] width 117 height 10
type input "C:\fakepath\Talhão 14 - Soja Safra 2425.pdf"
click at [189, 234] on font "Salvar" at bounding box center [188, 236] width 23 height 7
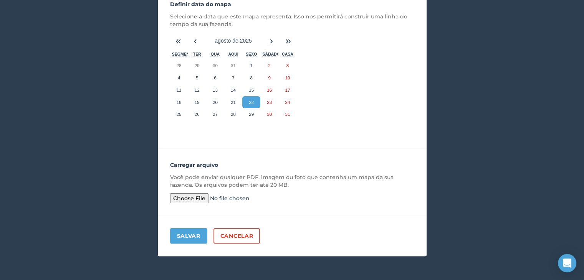
scroll to position [124, 0]
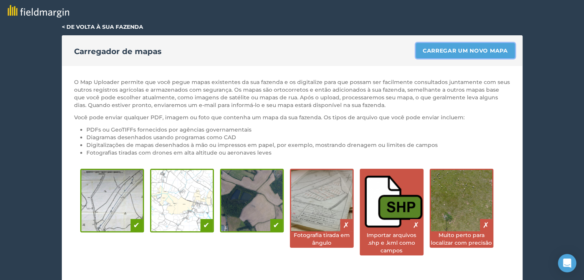
click at [425, 53] on font "Carregar um novo mapa" at bounding box center [464, 50] width 85 height 7
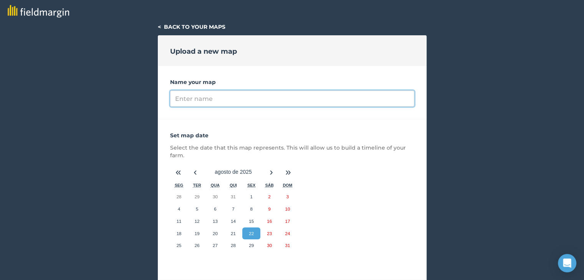
click at [226, 97] on input "Name your map" at bounding box center [292, 99] width 244 height 16
paste input "TALHÃO 12 SOJA SAFRA 24/25"
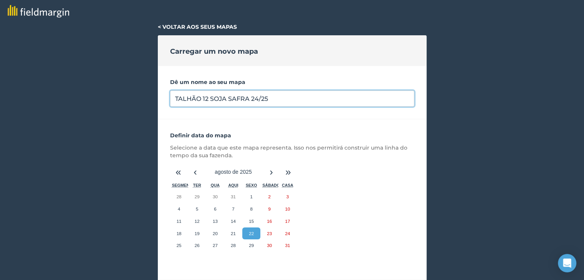
click at [210, 100] on input "TALHÃO 12 SOJA SAFRA 24/25" at bounding box center [292, 99] width 244 height 16
click at [209, 99] on input "TALHÃO 12 SOJA SAFRA 24/25" at bounding box center [292, 99] width 244 height 16
click at [208, 99] on input "TALHÃO 12 SOJA SAFRA 24/25" at bounding box center [292, 99] width 244 height 16
click at [293, 100] on input "TALHÃO 15 SOJA SAFRA 24/25" at bounding box center [292, 99] width 244 height 16
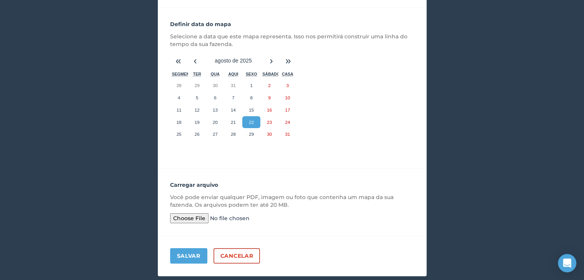
scroll to position [131, 0]
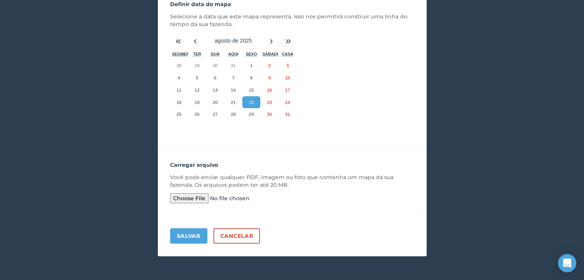
type input "TALHÃO 15 SOJA SAFRA 24/25"
click at [195, 200] on input "file" at bounding box center [228, 198] width 117 height 10
type input "C:\fakepath\Talhão 15 - Soja Safra 2425.pdf"
click at [191, 235] on font "Salvar" at bounding box center [188, 236] width 23 height 7
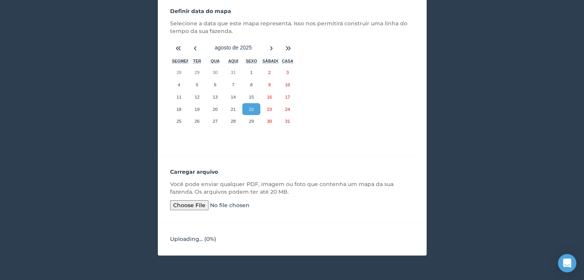
scroll to position [124, 0]
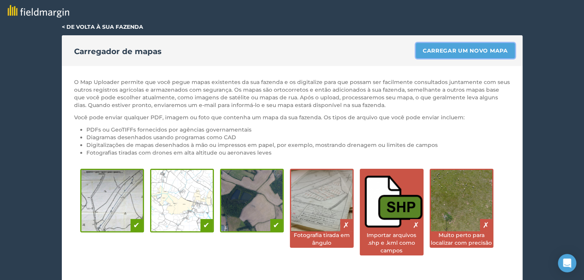
click at [448, 51] on font "Carregar um novo mapa" at bounding box center [464, 50] width 85 height 7
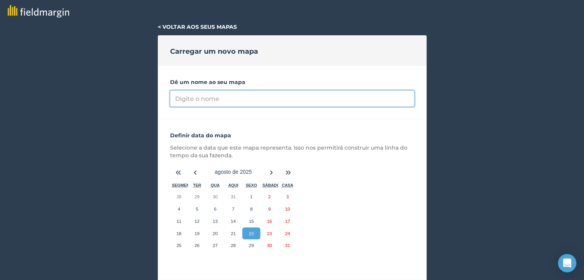
click at [236, 105] on input "Dê um nome ao seu mapa" at bounding box center [292, 99] width 244 height 16
paste input "TALHÃO 12 SOJA SAFRA 24/25"
click at [208, 99] on input "TALHÃO 12 SOJA SAFRA 24/25" at bounding box center [292, 99] width 244 height 16
click at [274, 98] on input "TALHÃO 16 SOJA SAFRA 24/25" at bounding box center [292, 99] width 244 height 16
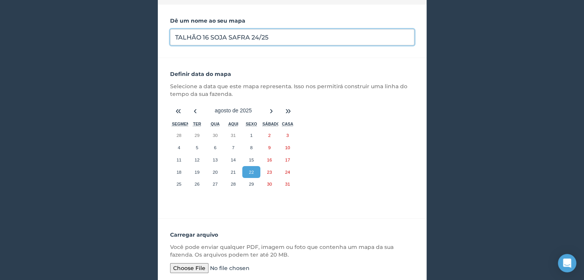
scroll to position [131, 0]
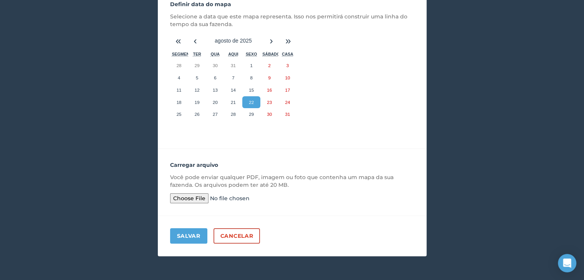
type input "TALHÃO 16 SOJA SAFRA 24/25"
click at [201, 200] on input "file" at bounding box center [228, 198] width 117 height 10
type input "C:\fakepath\Talhão 16 - Soja Safra 2425.pdf"
click at [191, 236] on font "Salvar" at bounding box center [188, 236] width 23 height 7
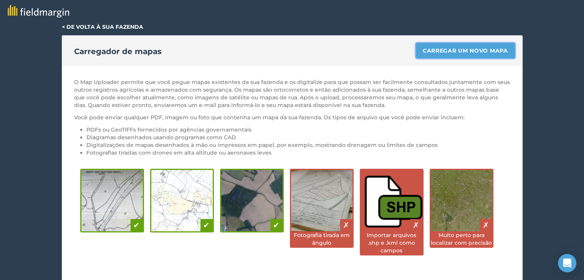
click at [480, 48] on font "Carregar um novo mapa" at bounding box center [464, 50] width 85 height 7
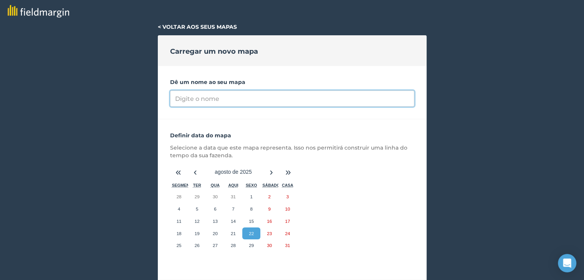
click at [208, 97] on input "Dê um nome ao seu mapa" at bounding box center [292, 99] width 244 height 16
paste input "TALHÃO 12 SOJA SAFRA 24/25"
click at [205, 99] on input "TALHÃO 12 SOJA SAFRA 24/25" at bounding box center [292, 99] width 244 height 16
click at [208, 99] on input "TALHÃO 12 SOJA SAFRA 24/25" at bounding box center [292, 99] width 244 height 16
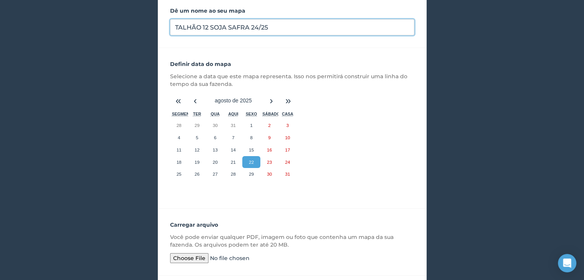
scroll to position [131, 0]
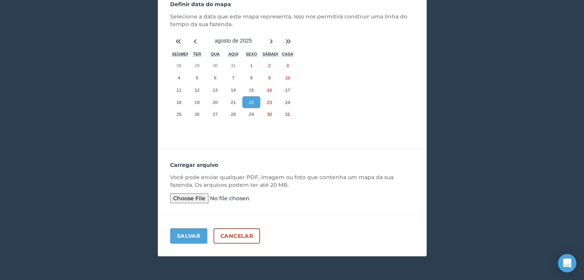
type input "TALHÃO 12 SOJA SAFRA 24/25"
click at [234, 235] on font "Cancelar" at bounding box center [236, 236] width 33 height 7
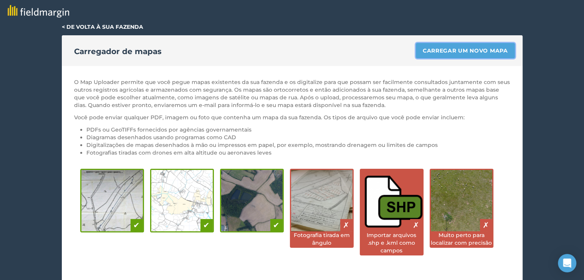
click at [468, 48] on font "Carregar um novo mapa" at bounding box center [464, 50] width 85 height 7
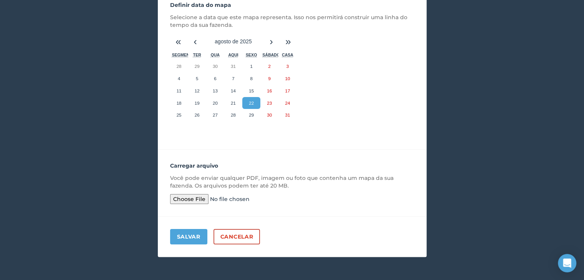
scroll to position [131, 0]
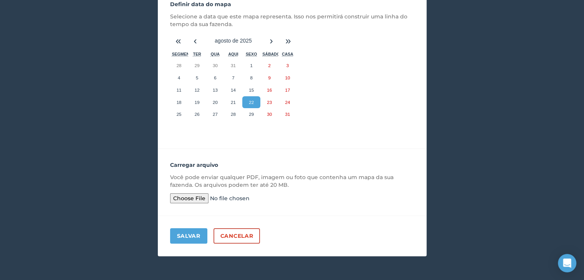
click at [195, 202] on input "file" at bounding box center [228, 198] width 117 height 10
type input "C:\fakepath\Talhao 17 - Soja safra 2425.pdf"
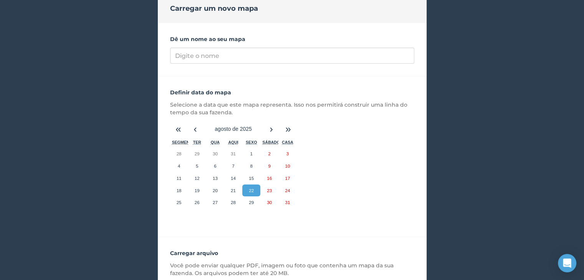
scroll to position [0, 0]
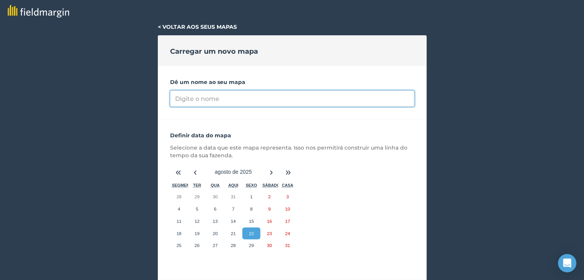
click at [218, 102] on input "Dê um nome ao seu mapa" at bounding box center [292, 99] width 244 height 16
paste input "TALHÃO 12 SOJA SAFRA 24/25"
click at [206, 98] on input "TALHÃO 12 SOJA SAFRA 24/25" at bounding box center [292, 99] width 244 height 16
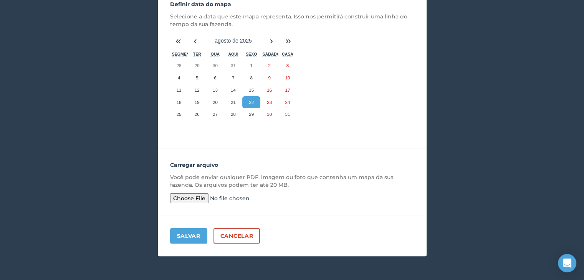
type input "TALHÃO 17 SOJA SAFRA 24/25"
click at [191, 239] on button "Salvar" at bounding box center [188, 235] width 37 height 15
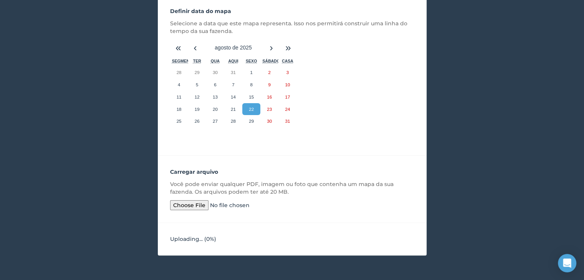
scroll to position [124, 0]
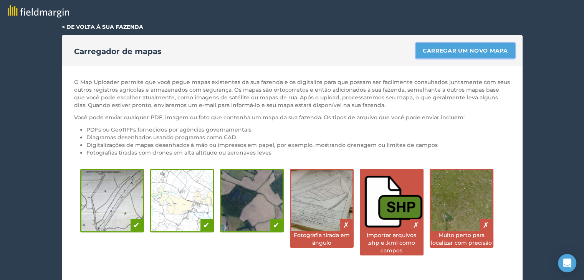
click at [454, 46] on link "Carregar um novo mapa" at bounding box center [465, 50] width 99 height 15
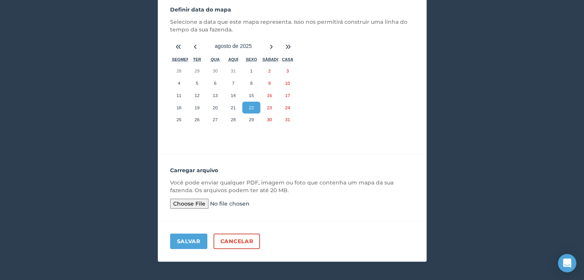
scroll to position [131, 0]
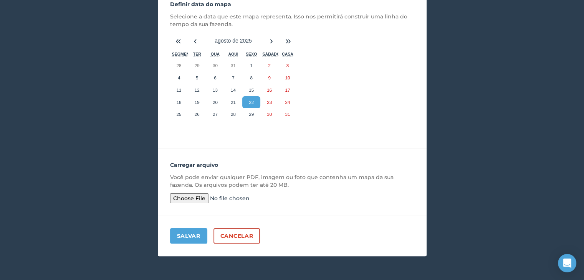
click at [193, 196] on input "file" at bounding box center [228, 198] width 117 height 10
type input "C:\fakepath\Talhao 18 - Soja Safra 2425.pdf"
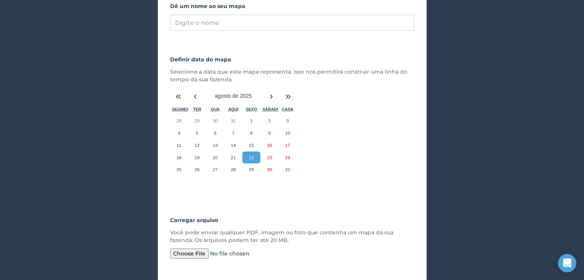
scroll to position [16, 0]
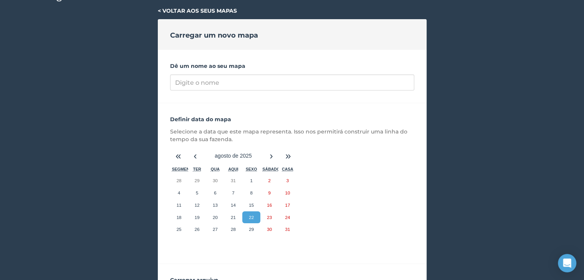
click at [227, 91] on div "Dê um nome ao seu mapa" at bounding box center [292, 76] width 269 height 53
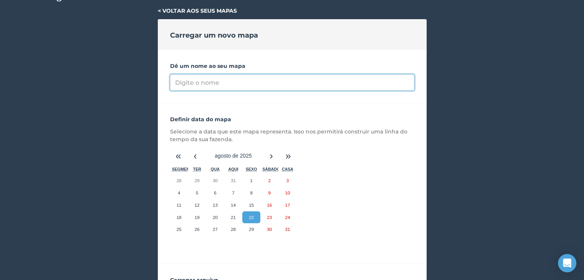
click at [227, 83] on input "Dê um nome ao seu mapa" at bounding box center [292, 82] width 244 height 16
paste input "TALHÃO 12 SOJA SAFRA 24/25"
click at [208, 82] on input "TALHÃO 12 SOJA SAFRA 24/25" at bounding box center [292, 82] width 244 height 16
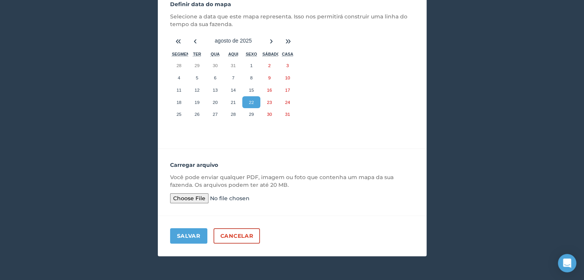
type input "TALHÃO 18 SOJA SAFRA 24/25"
click at [195, 236] on font "Salvar" at bounding box center [188, 236] width 23 height 7
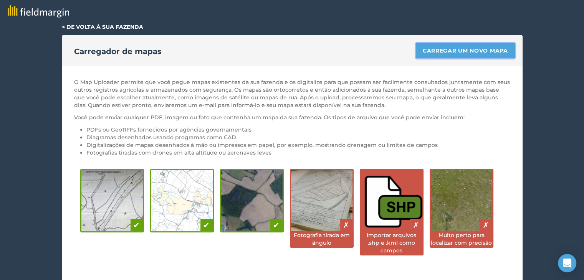
click at [447, 47] on font "Carregar um novo mapa" at bounding box center [464, 50] width 85 height 7
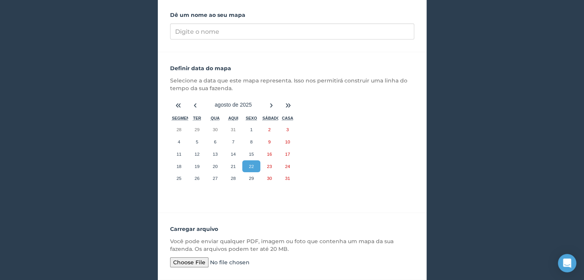
scroll to position [131, 0]
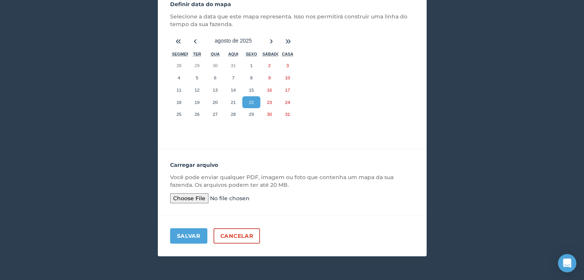
click at [204, 198] on input "file" at bounding box center [228, 198] width 117 height 10
type input "C:\fakepath\Talhão 07 - Sorgo e Capim Safrinha 25.pdf"
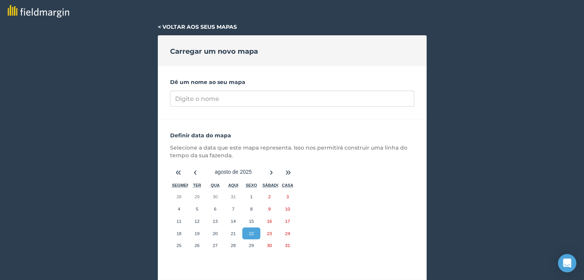
scroll to position [0, 0]
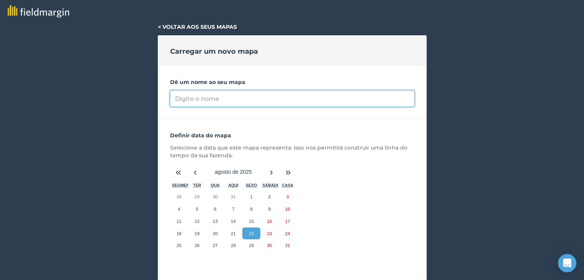
click at [233, 92] on input "Dê um nome ao seu mapa" at bounding box center [292, 99] width 244 height 16
type input "t"
click at [237, 100] on input "TALHÃO 07" at bounding box center [292, 99] width 244 height 16
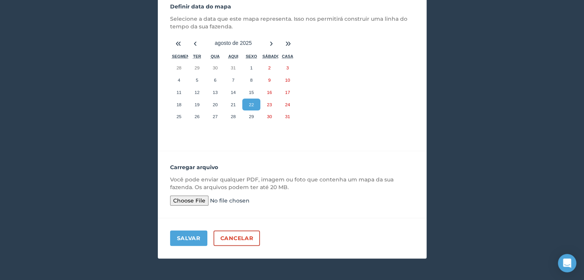
scroll to position [131, 0]
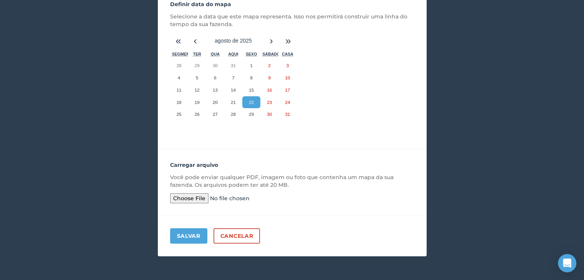
type input "TALHÃO 07 SORGO E CAPIM SAFRINHA 25"
click at [192, 239] on button "Salvar" at bounding box center [188, 235] width 37 height 15
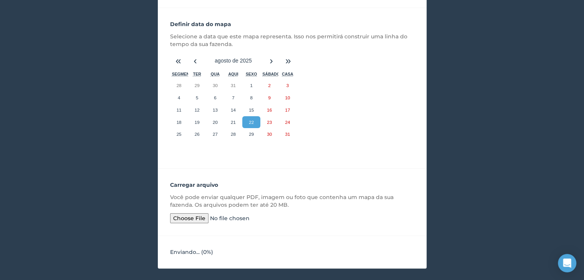
scroll to position [124, 0]
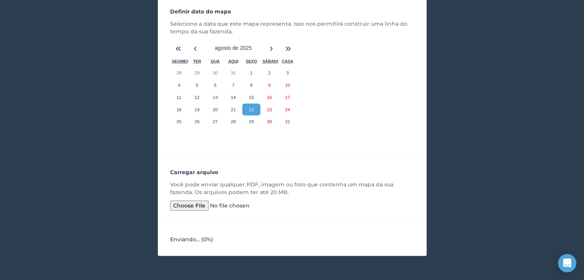
click at [272, 159] on div "Carregar arquivo Você pode enviar qualquer PDF, imagem ou foto que contenha um …" at bounding box center [292, 189] width 269 height 67
click at [407, 118] on div "Definir data do mapa Selecione a data que este mapa representa. Isso nos permit…" at bounding box center [292, 75] width 269 height 161
click at [193, 208] on input "file" at bounding box center [228, 206] width 117 height 10
click at [203, 241] on font "Enviando... (" at bounding box center [186, 239] width 33 height 7
click at [280, 203] on input "file" at bounding box center [228, 206] width 117 height 10
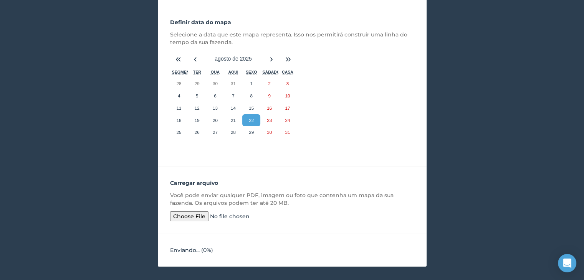
scroll to position [0, 0]
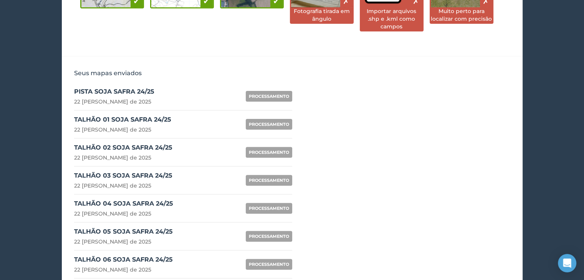
scroll to position [32, 0]
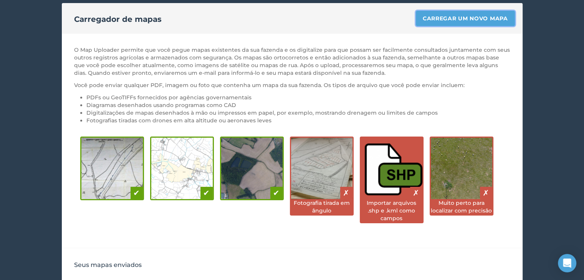
click at [486, 19] on font "Carregar um novo mapa" at bounding box center [464, 18] width 85 height 7
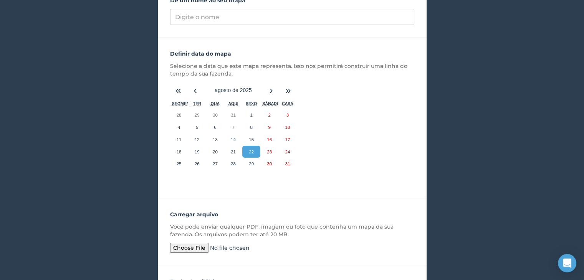
scroll to position [124, 0]
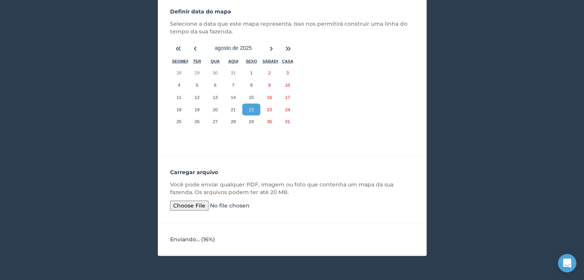
click at [193, 207] on input "file" at bounding box center [228, 206] width 117 height 10
type input "C:\fakepath\Talhão 07 - Sorgo e Capim Safrinha 25.pdf"
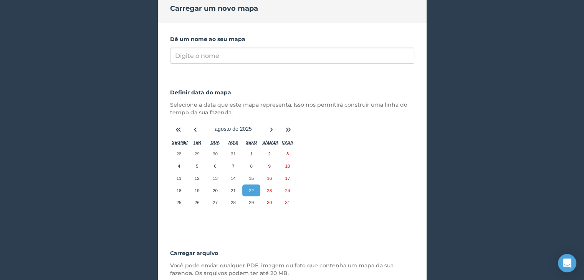
scroll to position [0, 0]
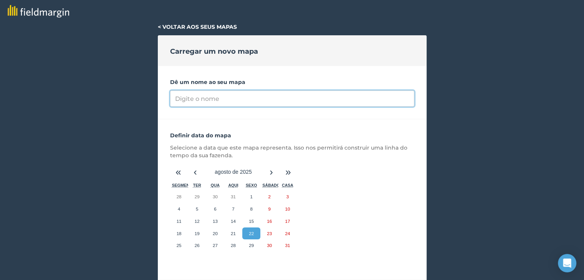
click at [234, 104] on input "Dê um nome ao seu mapa" at bounding box center [292, 99] width 244 height 16
type input "TALHÃO 07 SORGO E CAPIM SAFRINHA 25"
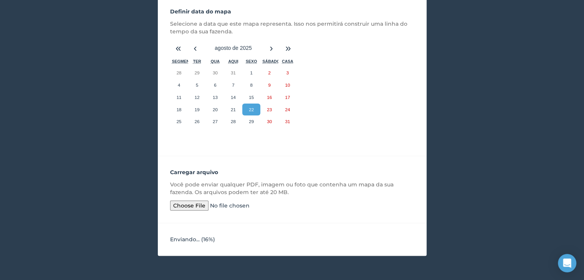
click at [347, 194] on p "Você pode enviar qualquer PDF, imagem ou foto que contenha um mapa da sua fazen…" at bounding box center [292, 188] width 244 height 15
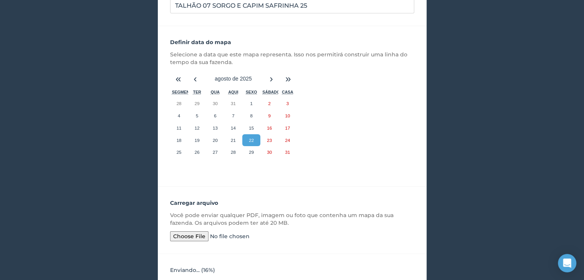
scroll to position [47, 0]
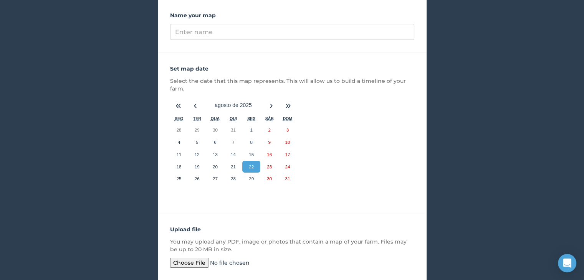
scroll to position [131, 0]
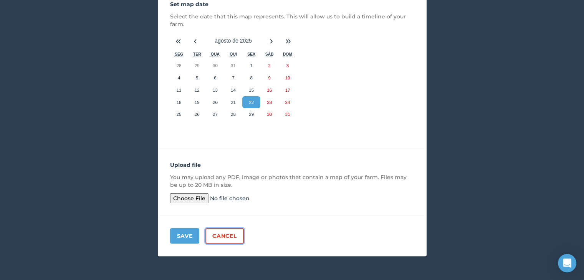
click at [221, 233] on link "Cancel" at bounding box center [224, 235] width 38 height 15
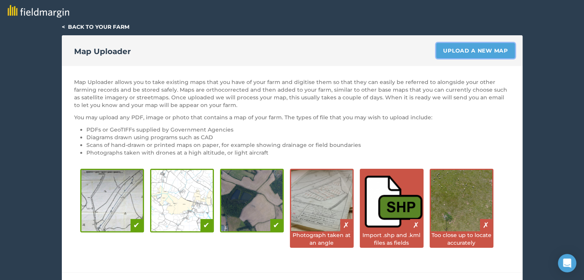
click at [483, 52] on link "Upload a new map" at bounding box center [475, 50] width 78 height 15
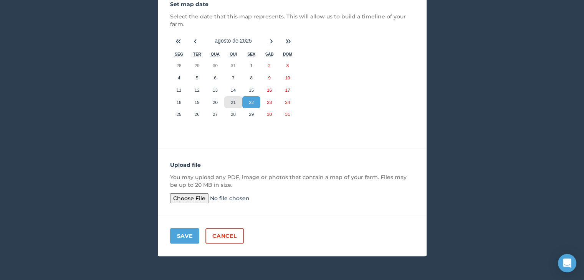
scroll to position [16, 0]
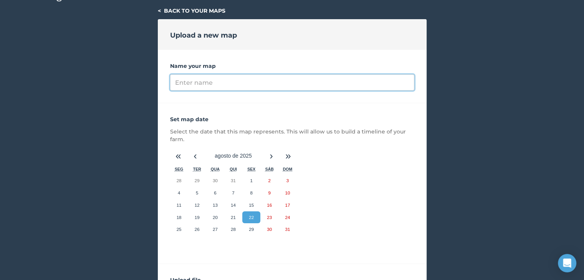
click at [221, 81] on input "Name your map" at bounding box center [292, 82] width 244 height 16
type input "TALHÃO 07 SORGO E CAPIM SAFRINHA 25"
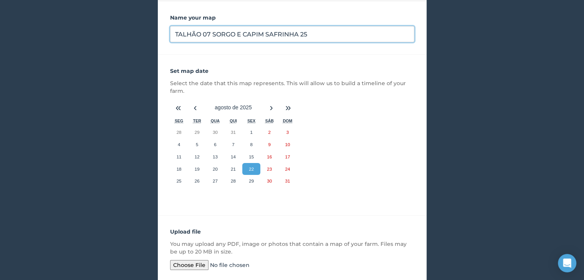
scroll to position [131, 0]
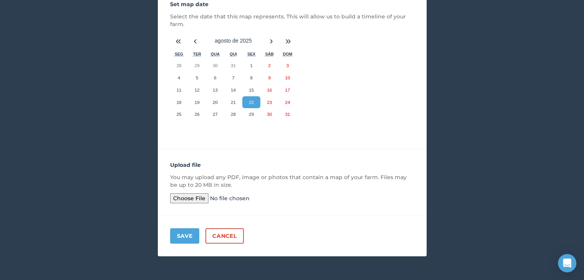
click at [195, 201] on input "file" at bounding box center [228, 198] width 117 height 10
type input "C:\fakepath\Talhão 07 - Sorgo e Capim Safrinha 25.pdf"
click at [188, 233] on button "Save" at bounding box center [185, 235] width 30 height 15
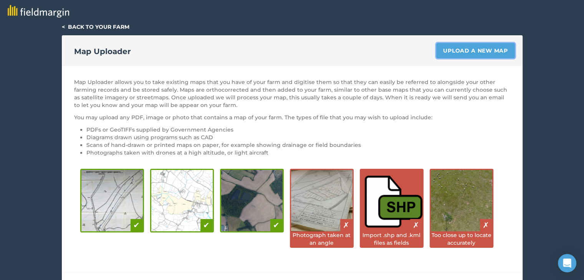
click at [463, 49] on link "Upload a new map" at bounding box center [475, 50] width 78 height 15
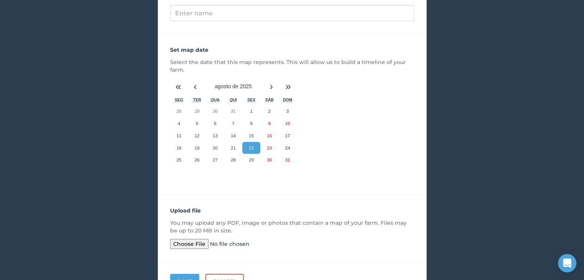
scroll to position [131, 0]
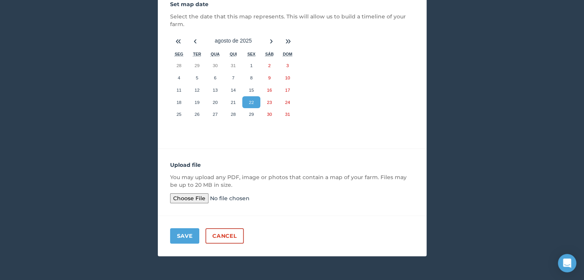
click at [186, 199] on input "file" at bounding box center [228, 198] width 117 height 10
type input "C:\fakepath\Talhão 08 - Milho e Sorgo Safrinha 25.pdf"
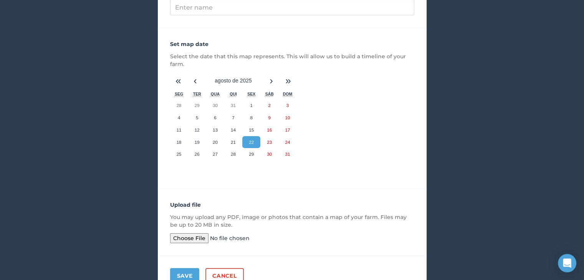
scroll to position [16, 0]
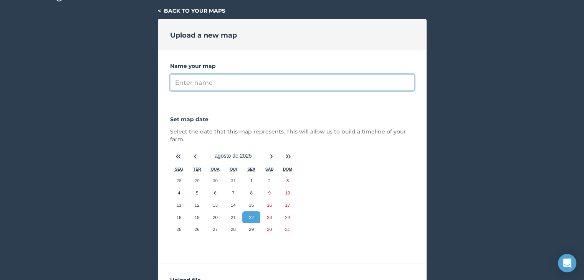
click at [227, 85] on input "Name your map" at bounding box center [292, 82] width 244 height 16
click at [216, 84] on input "TALHÃO 07 - MILHO E SORGO" at bounding box center [292, 82] width 244 height 16
click at [269, 81] on input "TALHÃO 07 MILHO E SORGO" at bounding box center [292, 82] width 244 height 16
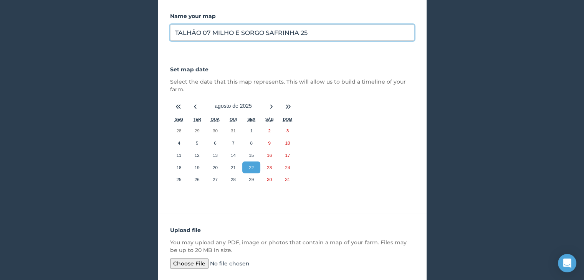
scroll to position [131, 0]
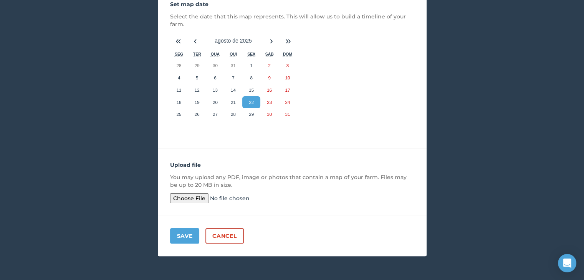
type input "TALHÃO 07 MILHO E SORGO SAFRINHA 25"
click at [179, 234] on button "Save" at bounding box center [185, 235] width 30 height 15
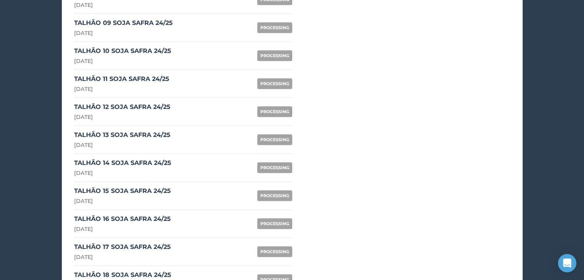
scroll to position [729, 0]
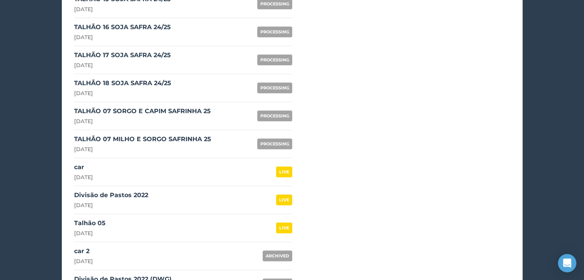
drag, startPoint x: 136, startPoint y: 139, endPoint x: 106, endPoint y: 134, distance: 30.3
click at [106, 135] on div "TALHÃO 07 MILHO E SORGO SAFRINHA 25" at bounding box center [142, 139] width 137 height 9
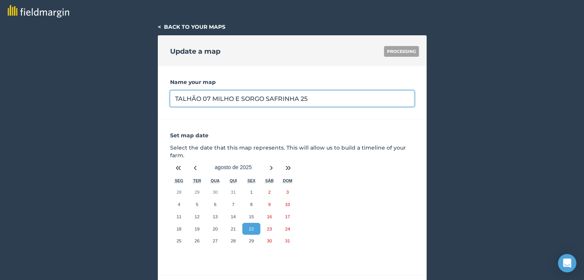
click at [209, 99] on input "TALHÃO 07 MILHO E SORGO SAFRINHA 25" at bounding box center [292, 99] width 244 height 16
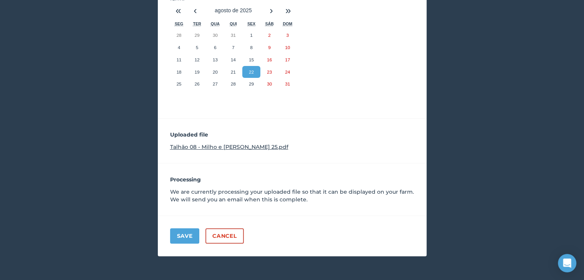
type input "TALHÃO 08 MILHO E SORGO SAFRINHA 25"
click at [188, 237] on button "Save" at bounding box center [185, 235] width 30 height 15
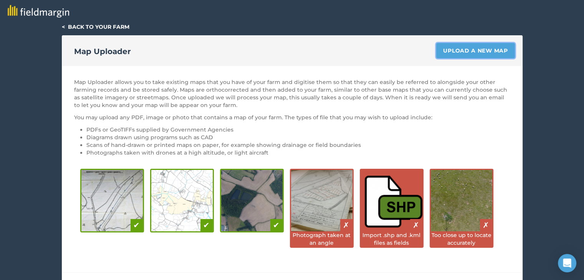
click at [460, 48] on link "Upload a new map" at bounding box center [475, 50] width 78 height 15
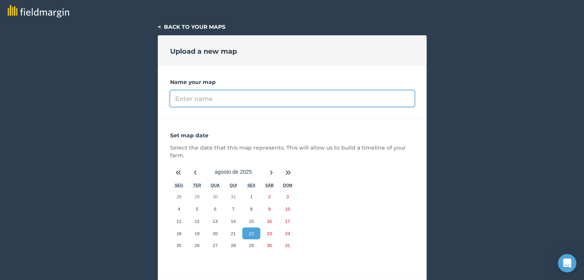
click at [239, 99] on input "Name your map" at bounding box center [292, 99] width 244 height 16
click at [267, 100] on input "TALHÃO 09 MILHO SAFRINAH 25" at bounding box center [292, 99] width 244 height 16
click at [297, 103] on input "TALHÃO 09 MILHO SAFRINHA 25" at bounding box center [292, 99] width 244 height 16
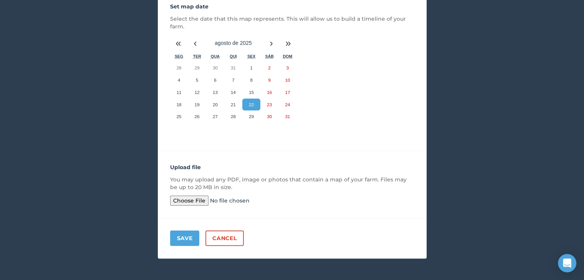
scroll to position [131, 0]
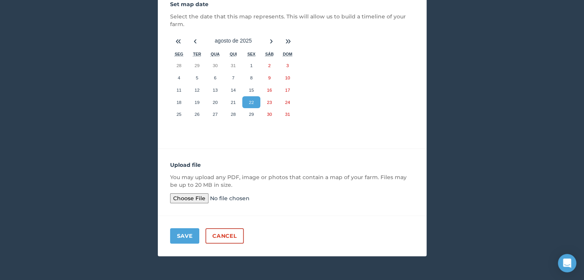
type input "TALHÃO 09 MILHO SAFRINHA 25"
click at [194, 196] on input "file" at bounding box center [228, 198] width 117 height 10
type input "C:\fakepath\Talhão 09 - Milho Safrinha 25.pdf"
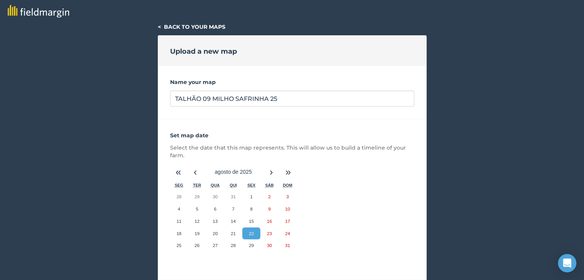
scroll to position [0, 0]
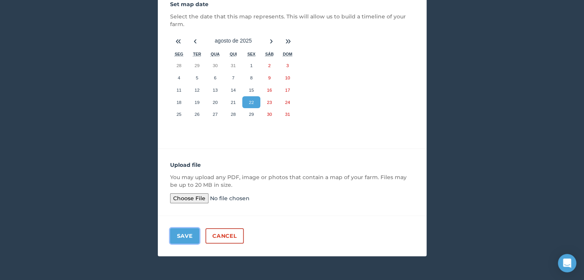
click at [192, 237] on button "Save" at bounding box center [185, 235] width 30 height 15
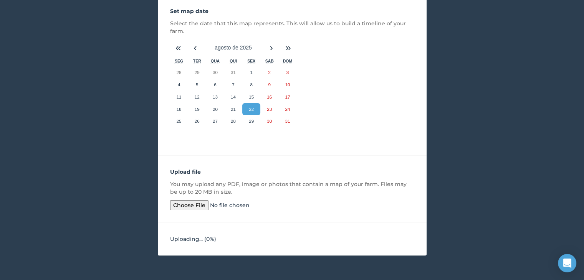
scroll to position [124, 0]
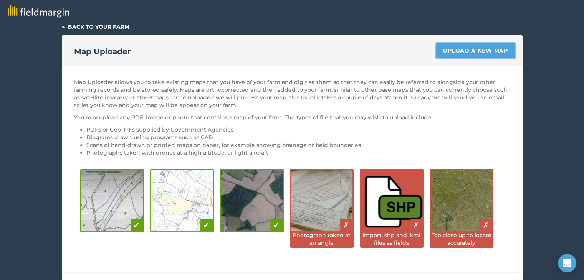
click at [457, 57] on link "Upload a new map" at bounding box center [475, 50] width 78 height 15
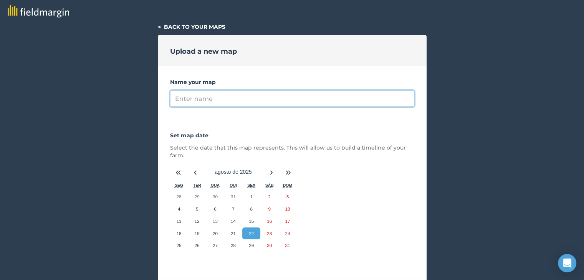
click at [215, 97] on input "Name your map" at bounding box center [292, 99] width 244 height 16
click at [211, 101] on input "TALHÃO 10 SAFRINHA" at bounding box center [292, 99] width 244 height 16
click at [295, 101] on input "TALHÃO 10 MILHO SAFRINHA" at bounding box center [292, 99] width 244 height 16
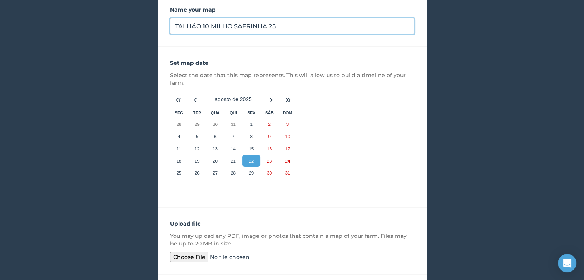
scroll to position [131, 0]
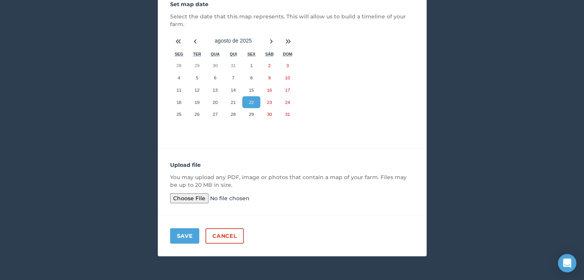
type input "TALHÃO 10 MILHO SAFRINHA 25"
click at [194, 201] on input "file" at bounding box center [228, 198] width 117 height 10
type input "C:\fakepath\Talhão 10 - Milho Safrinha 25.pdf"
click at [182, 235] on button "Save" at bounding box center [185, 235] width 30 height 15
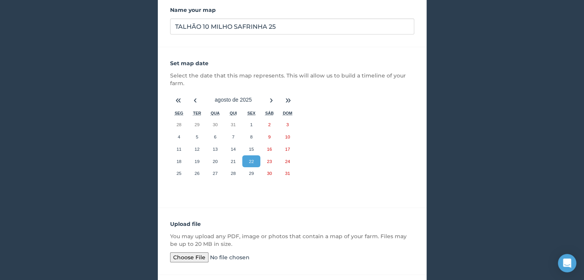
scroll to position [86, 0]
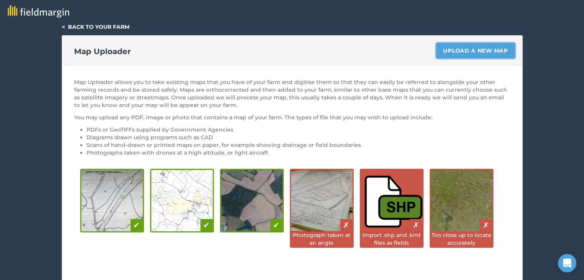
click at [468, 44] on link "Upload a new map" at bounding box center [475, 50] width 78 height 15
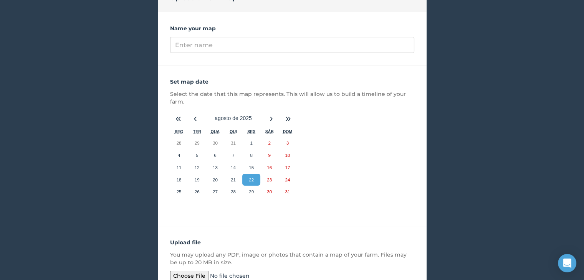
scroll to position [131, 0]
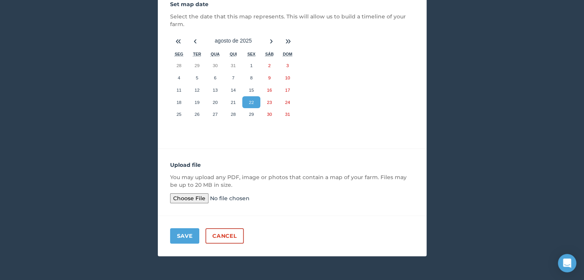
click at [196, 201] on input "file" at bounding box center [228, 198] width 117 height 10
type input "C:\fakepath\Talhão 11 - Milho Safrinha 25.pdf"
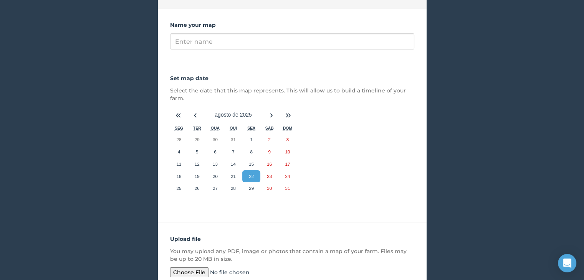
scroll to position [54, 0]
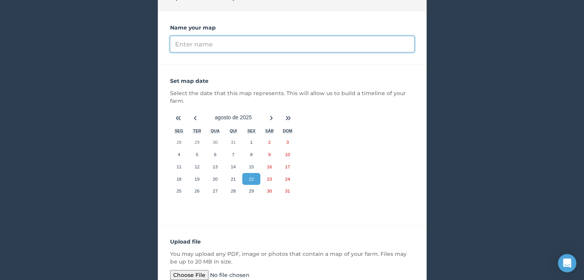
click at [242, 48] on input "Name your map" at bounding box center [292, 44] width 244 height 16
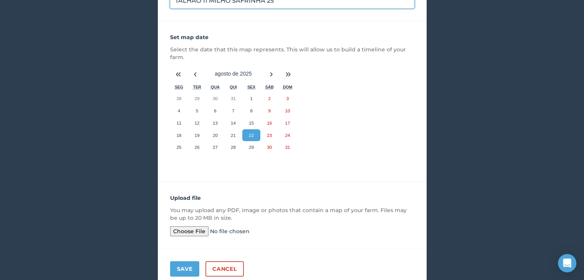
scroll to position [131, 0]
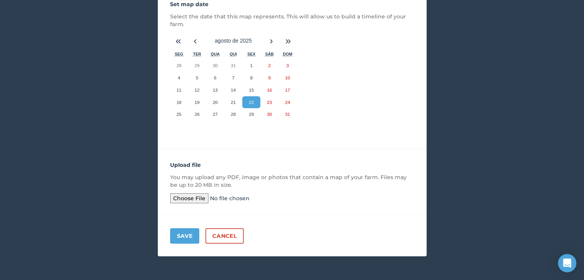
type input "TALHÃO 11 MILHO SAFRINHA 25"
click at [180, 235] on button "Save" at bounding box center [185, 235] width 30 height 15
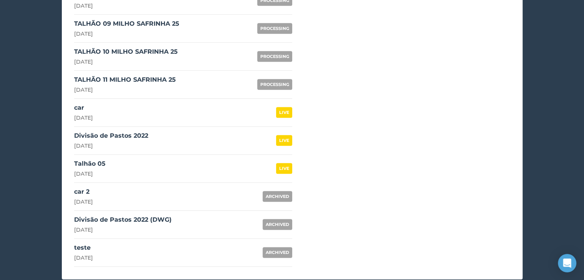
scroll to position [855, 0]
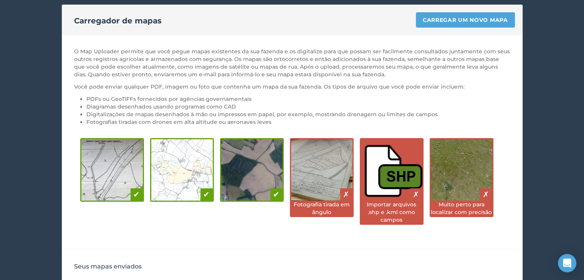
scroll to position [0, 0]
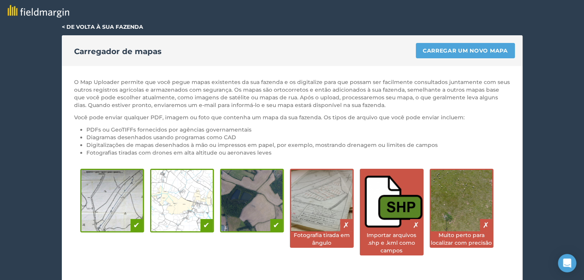
click at [77, 26] on font "< De volta à sua fazenda" at bounding box center [102, 26] width 81 height 7
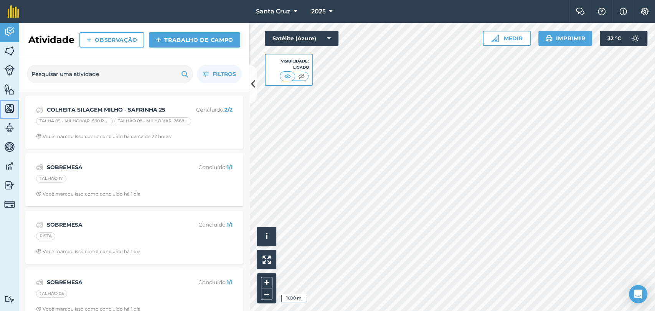
click at [10, 115] on link "Maps" at bounding box center [9, 109] width 19 height 19
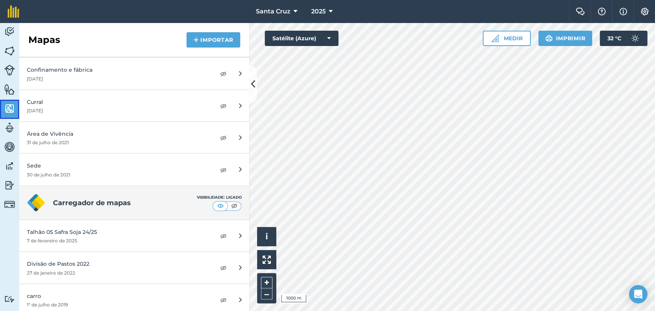
scroll to position [3102, 0]
click at [220, 231] on img at bounding box center [223, 235] width 7 height 9
click at [9, 52] on img at bounding box center [9, 51] width 11 height 12
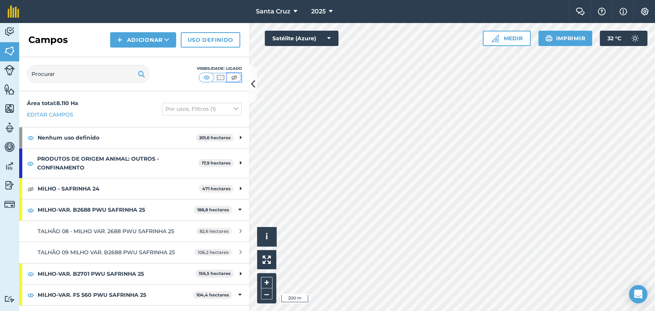
click at [234, 78] on img at bounding box center [234, 78] width 10 height 8
click at [5, 56] on img at bounding box center [9, 51] width 11 height 12
click at [8, 31] on img at bounding box center [9, 32] width 11 height 12
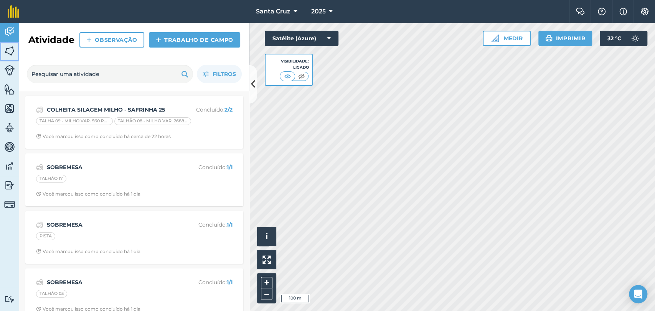
click at [7, 60] on link "Fields" at bounding box center [9, 51] width 19 height 19
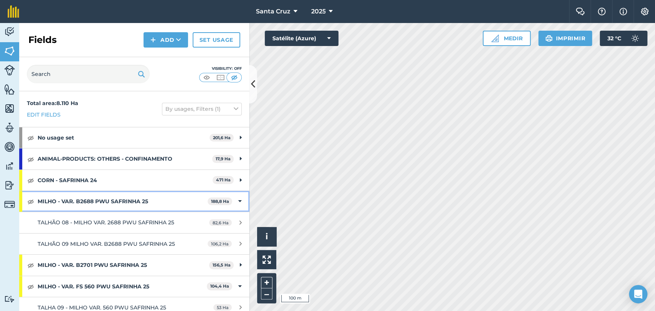
click at [68, 193] on strong "MILHO - VAR. B2688 PWU SAFRINHA 25" at bounding box center [123, 201] width 170 height 21
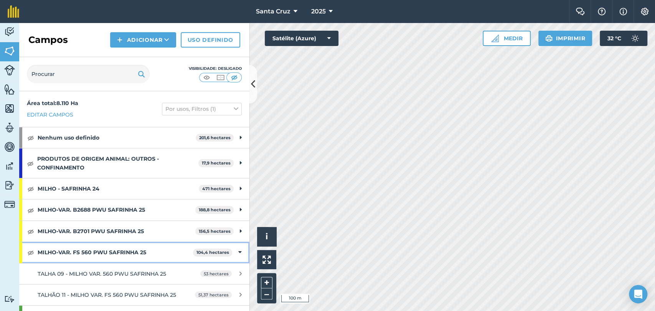
click at [78, 253] on font "MILHO-VAR. FS 560 PWU SAFRINHA 25" at bounding box center [92, 252] width 109 height 7
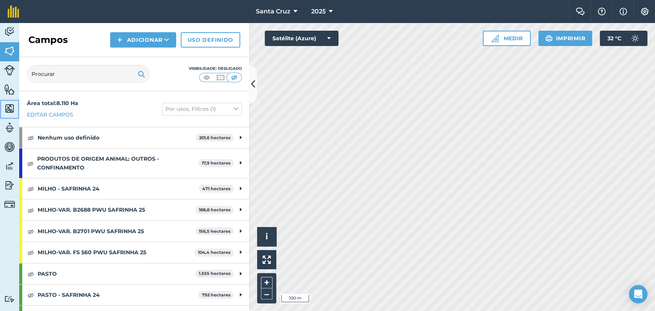
click at [8, 109] on img at bounding box center [9, 109] width 11 height 12
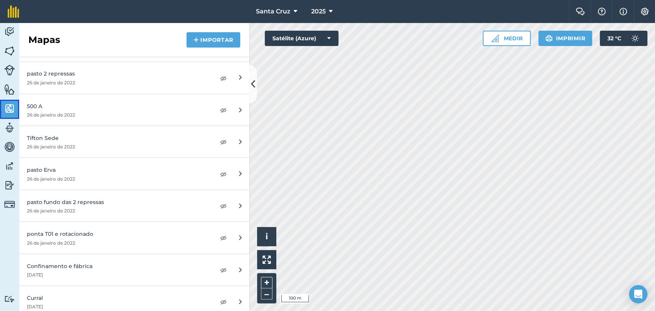
scroll to position [3110, 0]
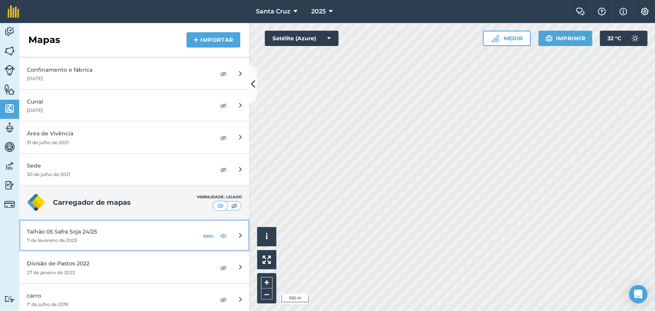
click at [213, 229] on div "100%" at bounding box center [213, 235] width 25 height 12
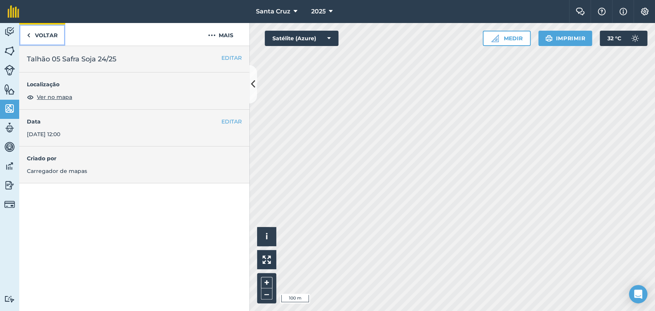
click at [43, 38] on font "Voltar" at bounding box center [46, 35] width 23 height 8
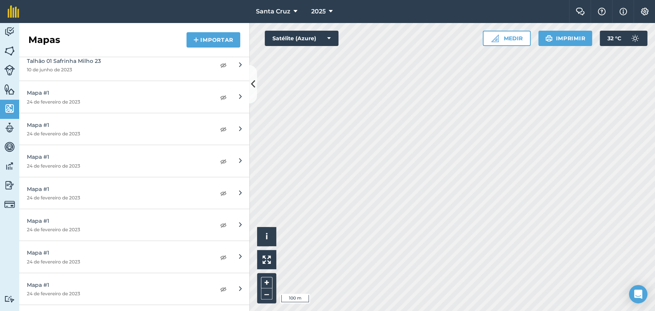
scroll to position [3110, 0]
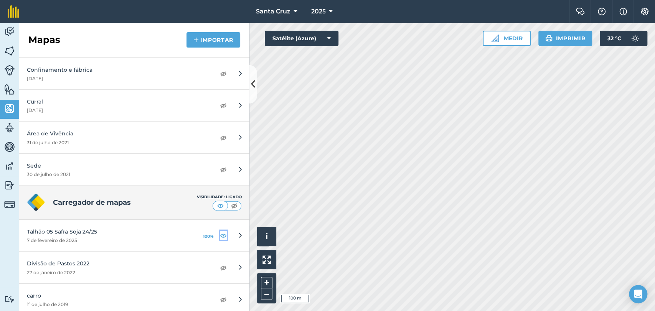
click at [220, 231] on img at bounding box center [223, 235] width 7 height 9
click at [7, 46] on img at bounding box center [9, 51] width 11 height 12
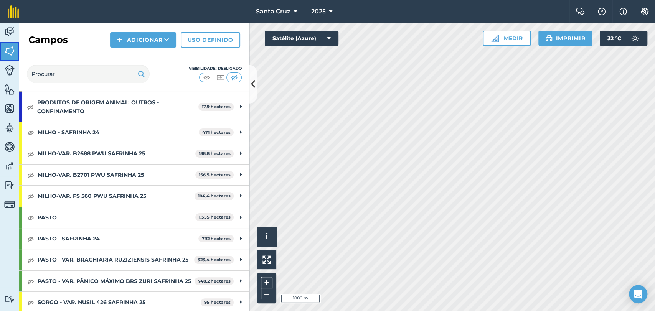
scroll to position [43, 0]
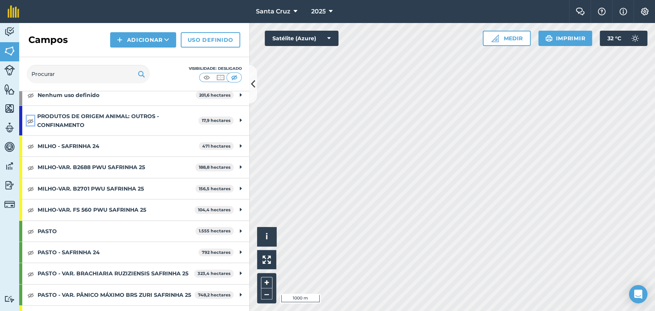
click at [31, 122] on img at bounding box center [30, 120] width 7 height 9
click at [27, 164] on button at bounding box center [31, 167] width 8 height 9
click at [32, 185] on img at bounding box center [30, 188] width 7 height 9
click at [29, 209] on img at bounding box center [30, 209] width 7 height 9
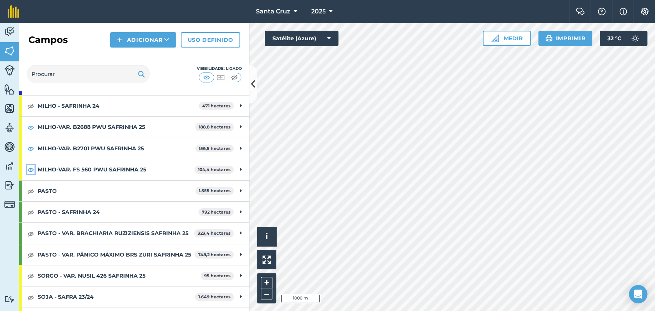
scroll to position [128, 0]
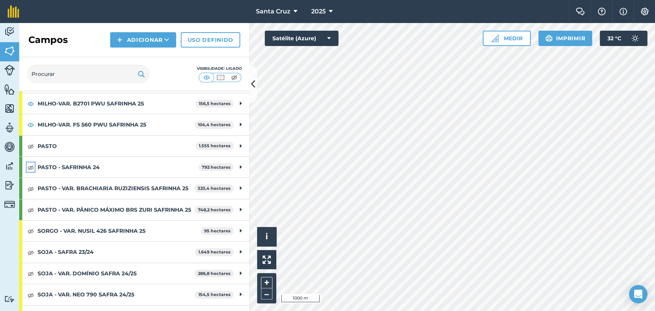
click at [31, 166] on img at bounding box center [30, 167] width 7 height 9
click at [31, 168] on img at bounding box center [30, 167] width 7 height 9
click at [33, 165] on img at bounding box center [30, 167] width 7 height 9
click at [29, 188] on img at bounding box center [30, 188] width 7 height 9
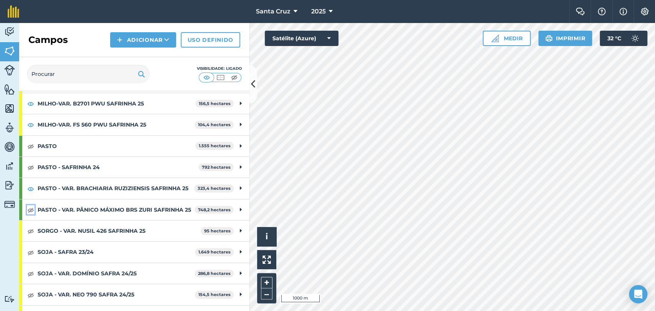
click at [30, 214] on img at bounding box center [30, 209] width 7 height 9
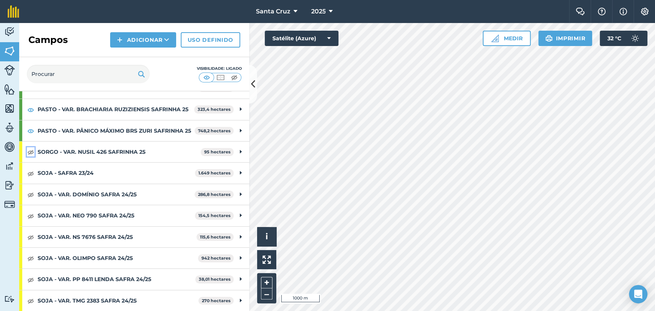
click at [30, 155] on img at bounding box center [30, 151] width 7 height 9
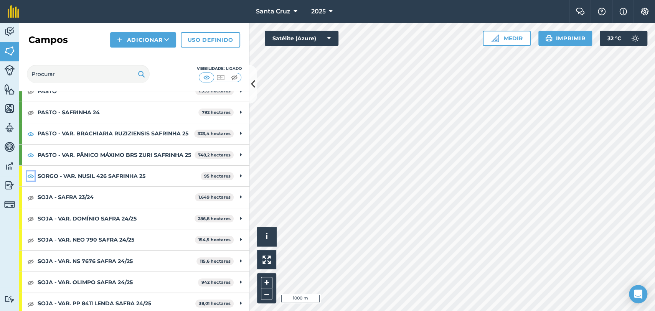
scroll to position [87, 0]
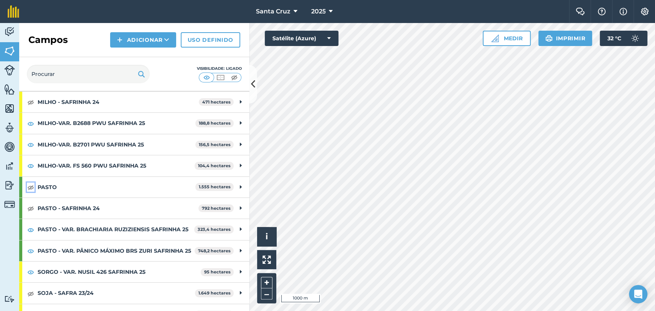
click at [30, 185] on img at bounding box center [30, 187] width 7 height 9
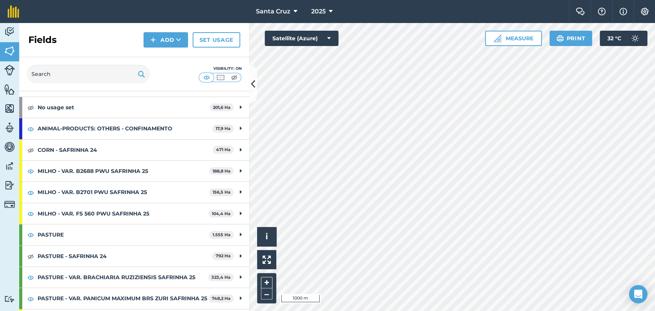
scroll to position [0, 0]
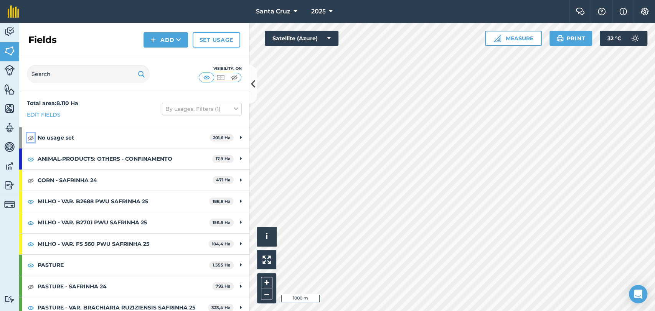
click at [27, 139] on img at bounding box center [30, 137] width 7 height 9
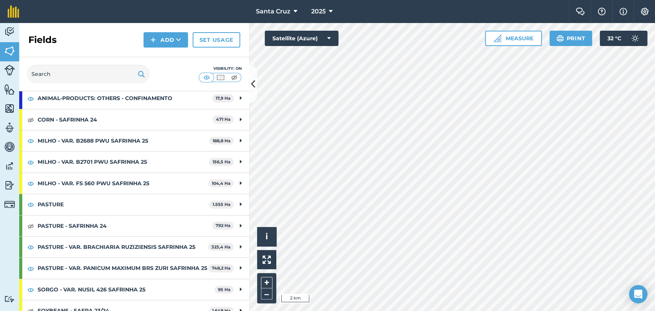
scroll to position [206, 0]
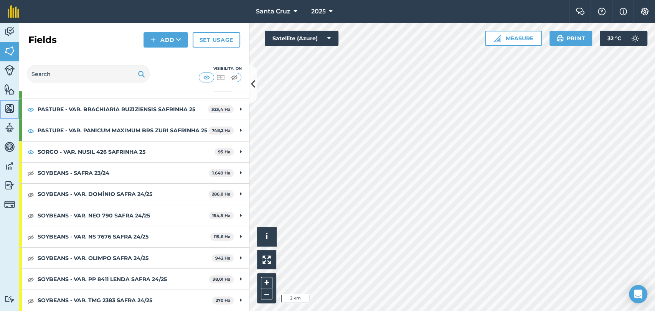
click at [10, 111] on img at bounding box center [9, 109] width 11 height 12
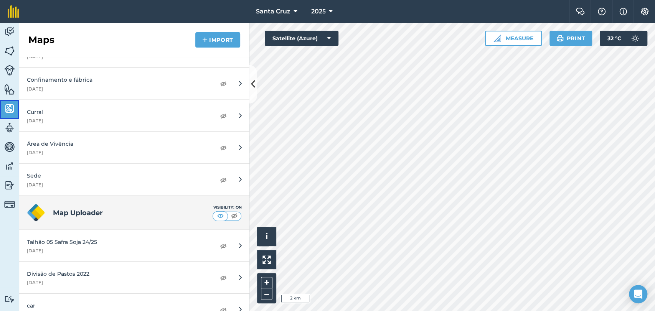
scroll to position [3102, 0]
